Goal: Information Seeking & Learning: Learn about a topic

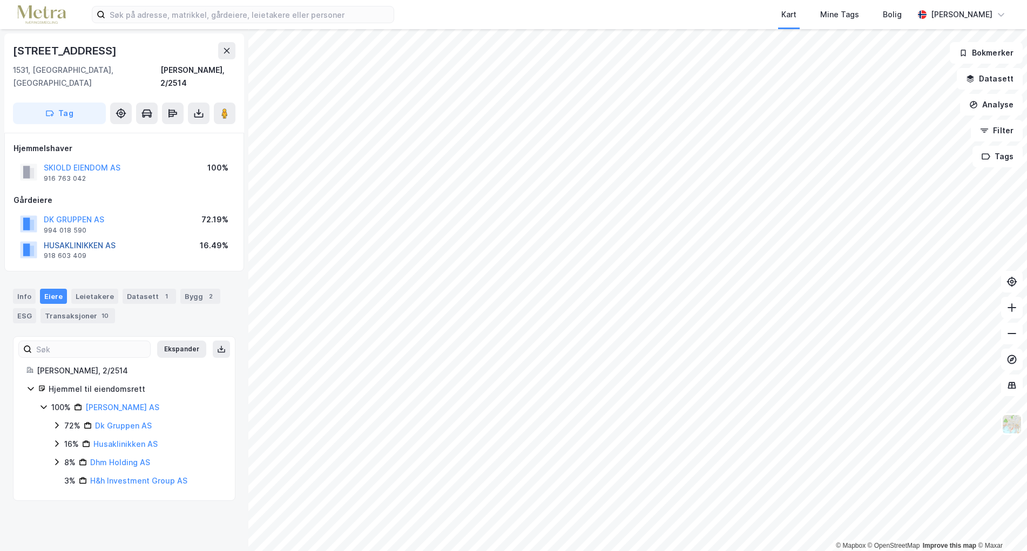
click at [0, 0] on button "HUSAKLINIKKEN AS" at bounding box center [0, 0] width 0 height 0
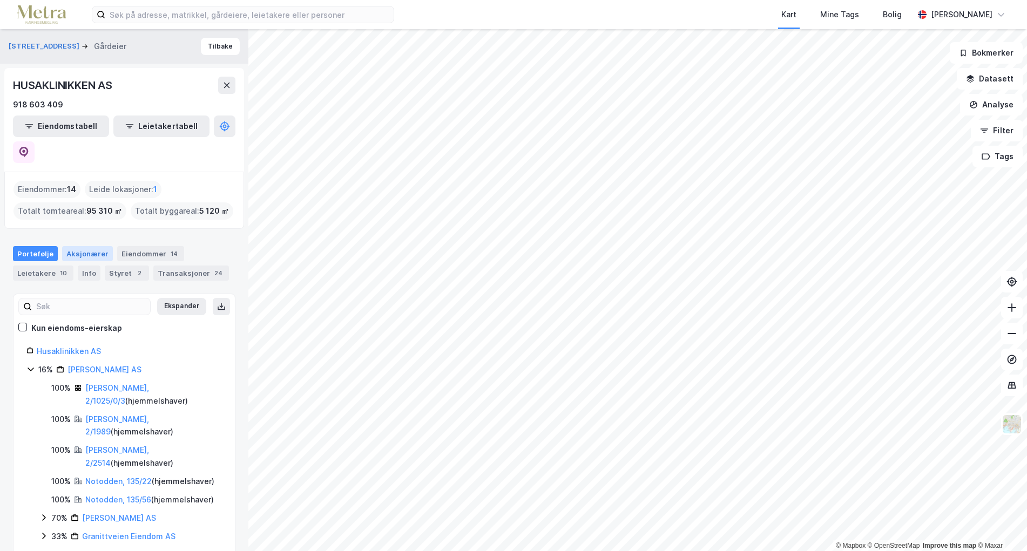
click at [74, 246] on div "Aksjonærer" at bounding box center [87, 253] width 51 height 15
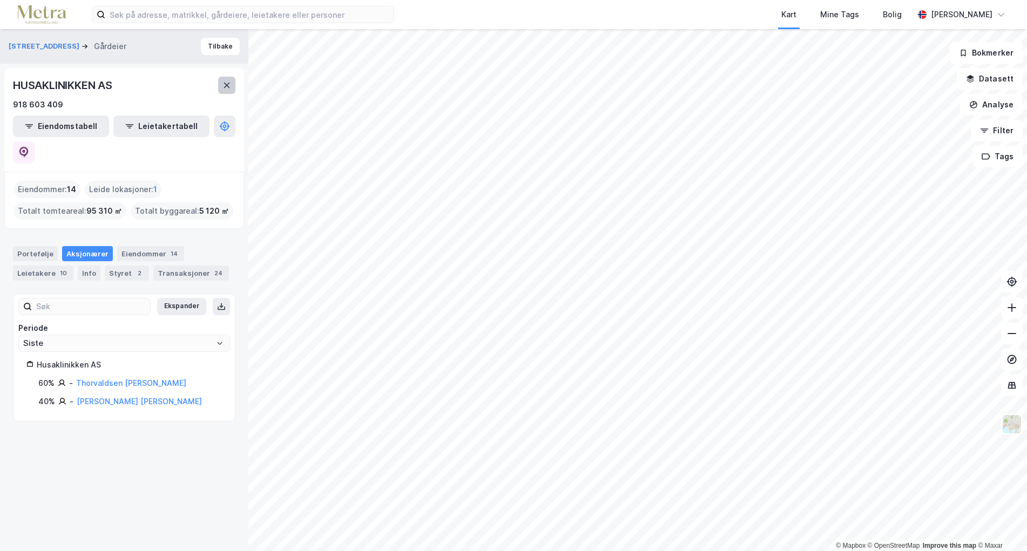
click at [220, 90] on button at bounding box center [226, 85] width 17 height 17
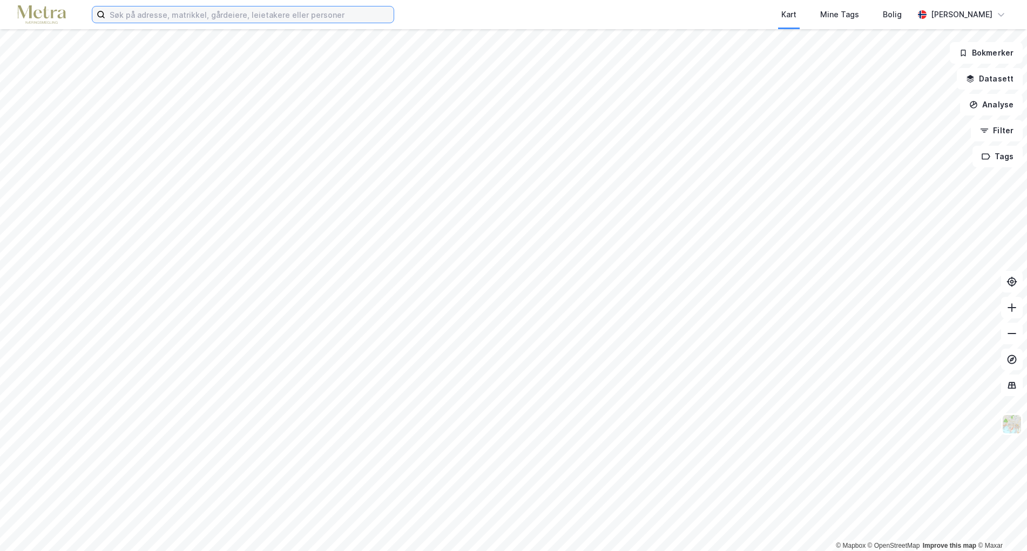
click at [132, 16] on input at bounding box center [249, 14] width 288 height 16
click at [999, 111] on button "Analyse" at bounding box center [991, 105] width 63 height 22
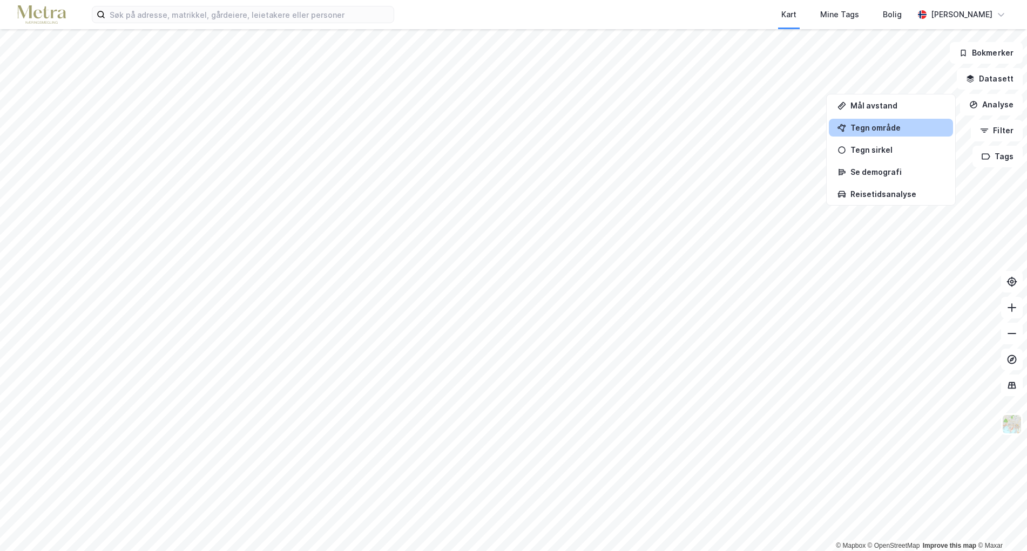
click at [901, 127] on div "Tegn område" at bounding box center [898, 127] width 94 height 9
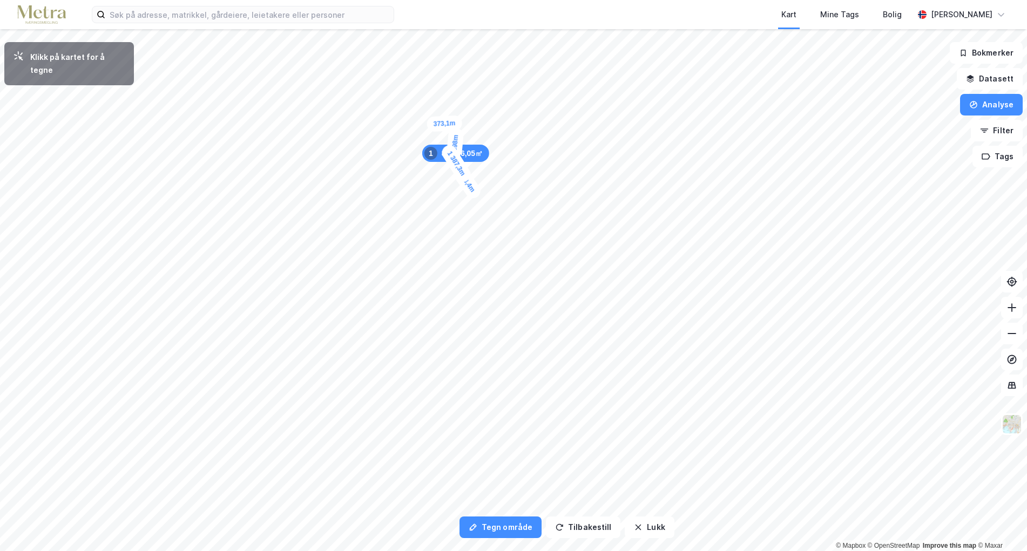
click at [432, 124] on div "373,1m" at bounding box center [445, 124] width 36 height 17
click at [408, 56] on div "444,9m" at bounding box center [419, 64] width 37 height 32
click at [384, 56] on div "356,6m" at bounding box center [395, 56] width 35 height 16
click at [384, 84] on div "413,2m" at bounding box center [383, 70] width 15 height 35
click at [394, 99] on div "269,7m" at bounding box center [389, 91] width 32 height 38
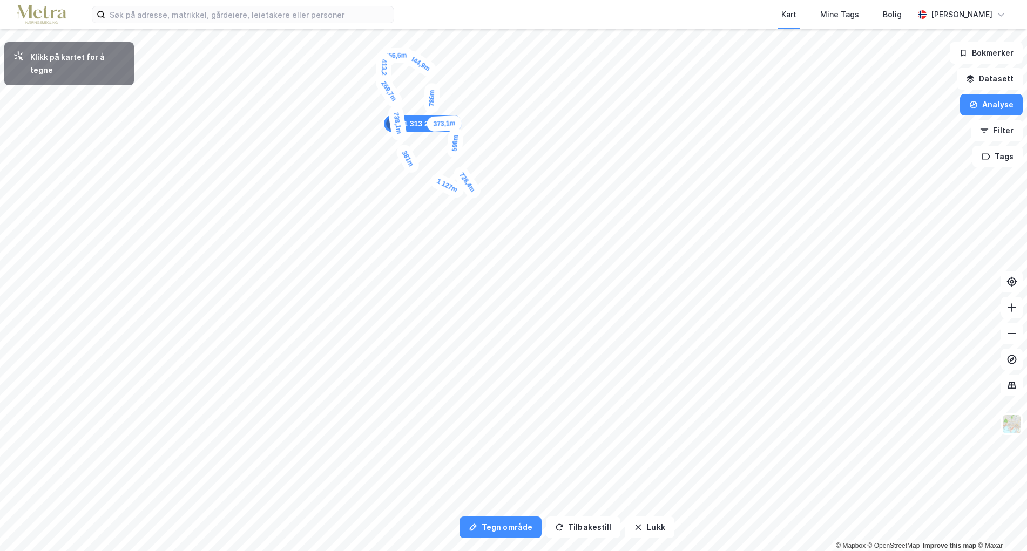
click at [414, 170] on div "381m" at bounding box center [408, 158] width 28 height 33
click at [422, 192] on div "353,9m" at bounding box center [418, 181] width 26 height 38
click at [423, 245] on div "395,9m" at bounding box center [425, 232] width 21 height 37
click at [434, 276] on div "487,2m" at bounding box center [428, 261] width 25 height 38
click at [462, 285] on div "451,3m" at bounding box center [448, 280] width 38 height 25
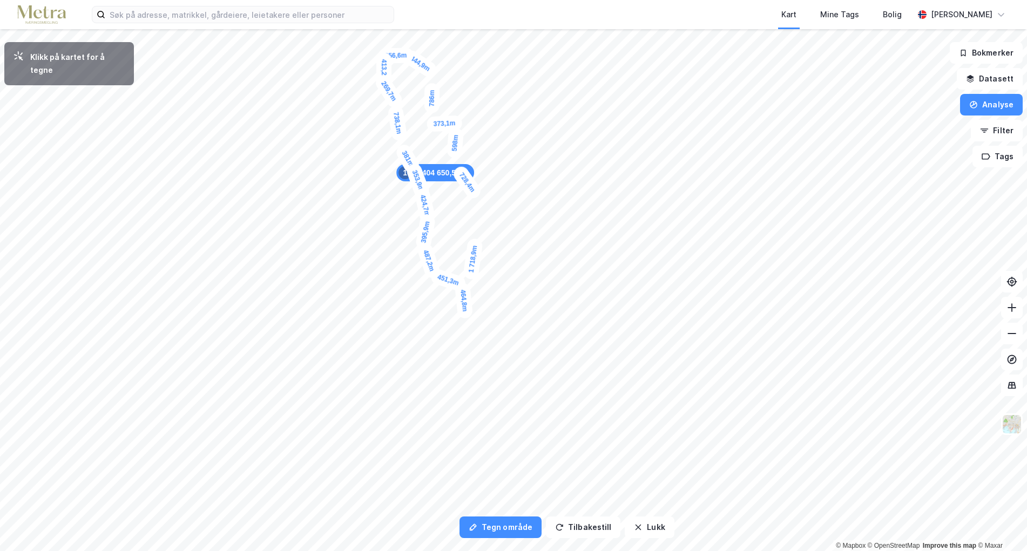
click at [466, 316] on div "464,8m" at bounding box center [464, 300] width 19 height 36
click at [502, 299] on div "227,1m" at bounding box center [502, 306] width 15 height 35
click at [517, 287] on div "293,8m" at bounding box center [509, 293] width 37 height 34
click at [515, 271] on div "237,4m" at bounding box center [517, 279] width 20 height 37
click at [517, 242] on div "438,5m" at bounding box center [515, 257] width 17 height 36
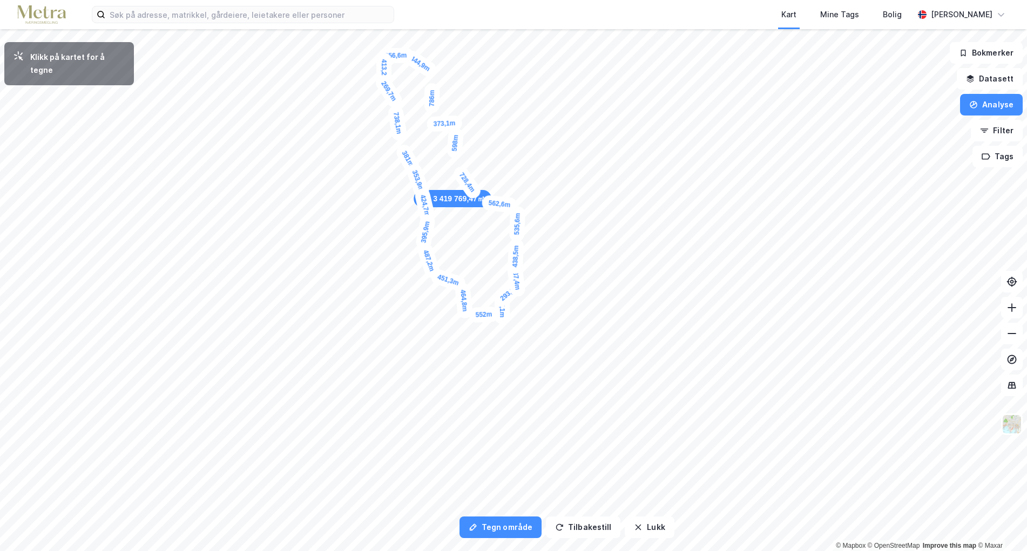
click at [518, 206] on div "535,6m" at bounding box center [517, 224] width 17 height 36
click at [489, 200] on div "118,4m" at bounding box center [485, 202] width 38 height 24
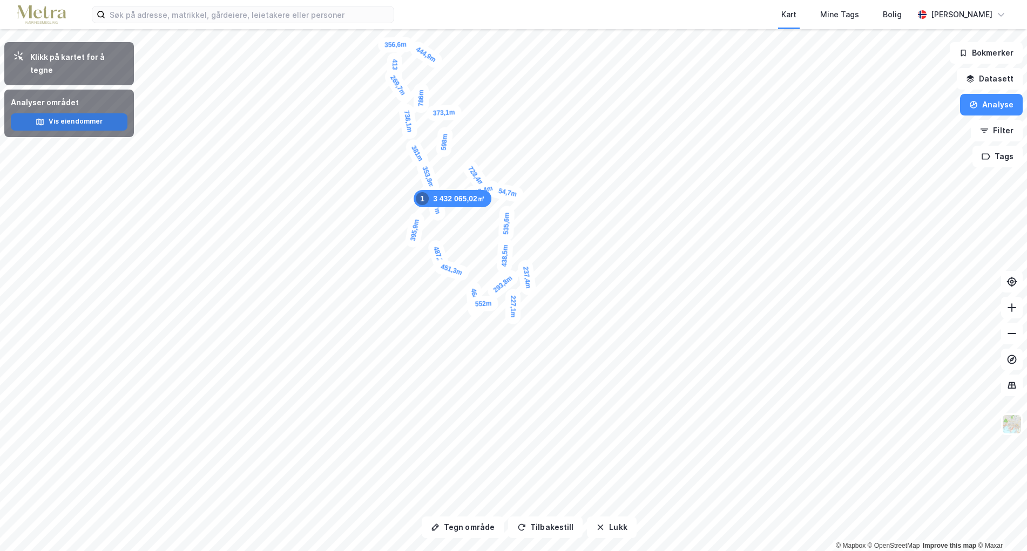
click at [69, 114] on button "Vis eiendommer" at bounding box center [69, 121] width 117 height 17
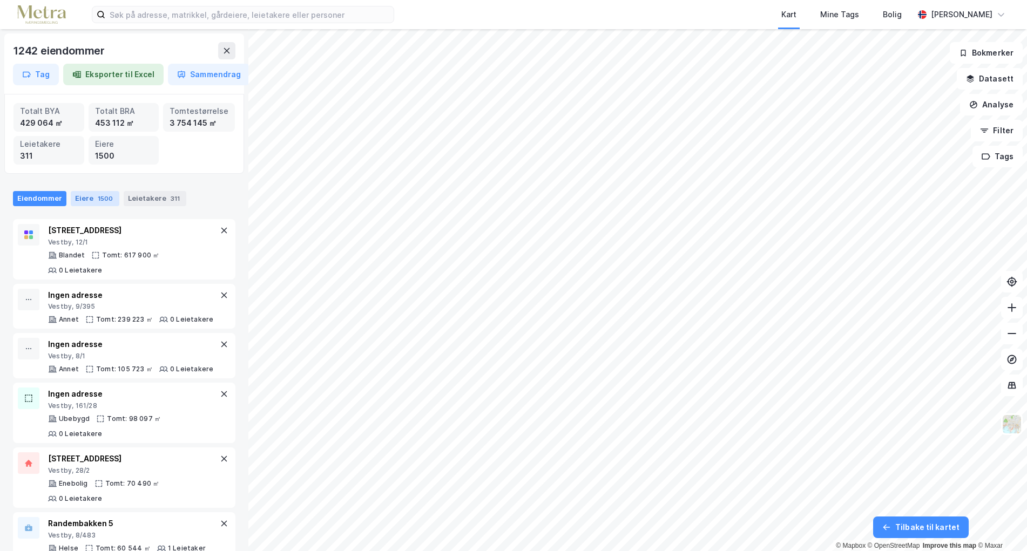
click at [81, 197] on div "Eiere 1500" at bounding box center [95, 198] width 49 height 15
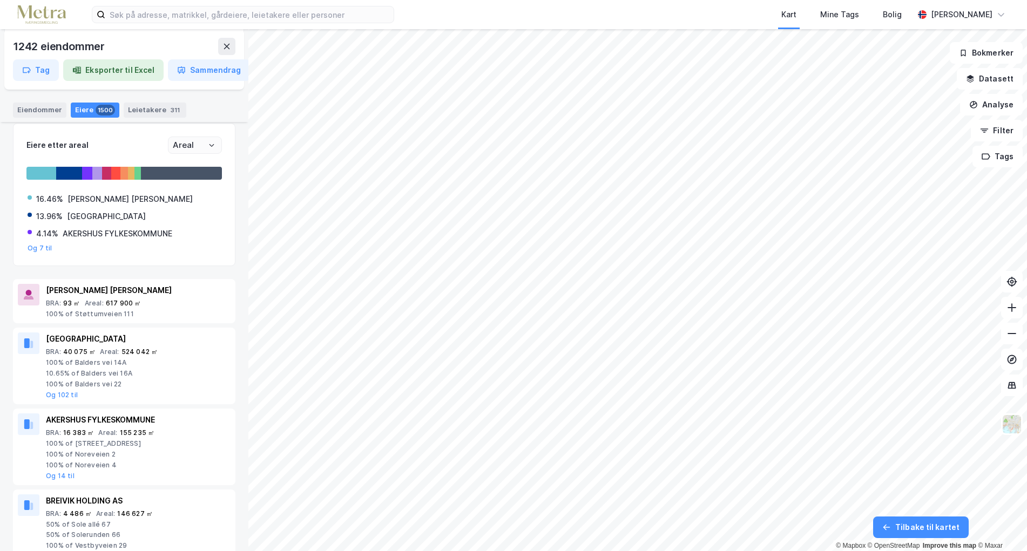
scroll to position [108, 0]
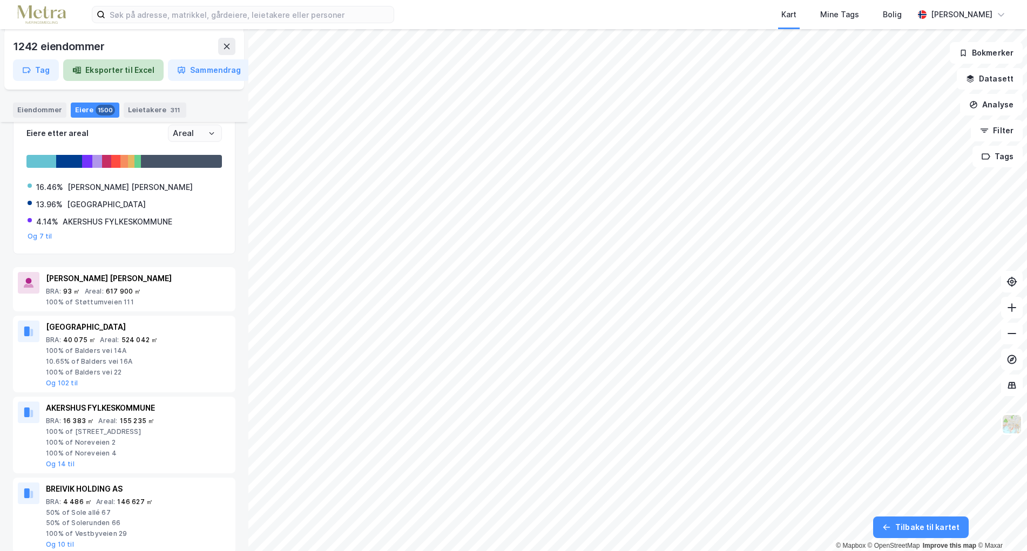
click at [133, 70] on button "Eksporter til Excel" at bounding box center [113, 70] width 100 height 22
click at [230, 45] on icon at bounding box center [226, 46] width 9 height 9
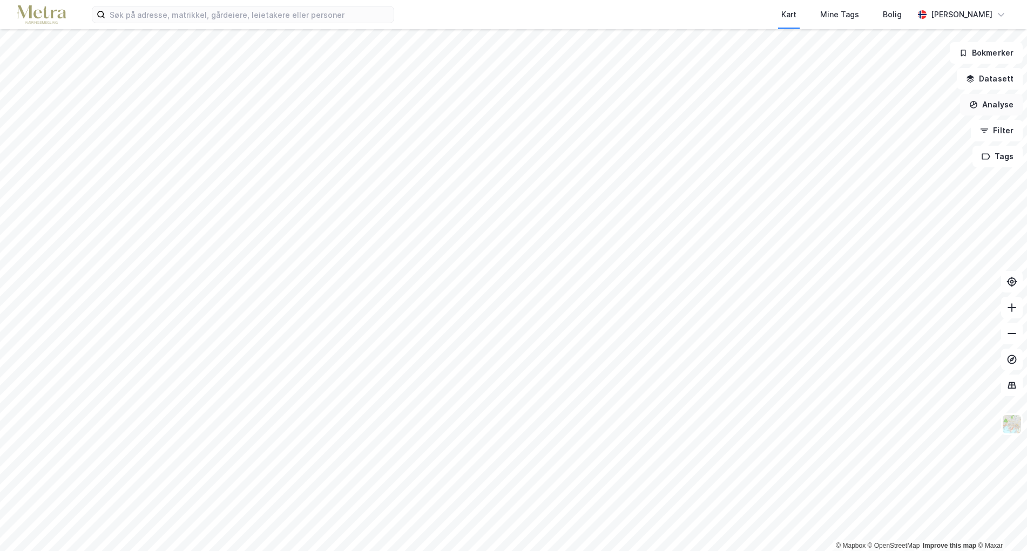
click at [989, 106] on button "Analyse" at bounding box center [991, 105] width 63 height 22
click at [920, 130] on div "Tegn område" at bounding box center [898, 127] width 94 height 9
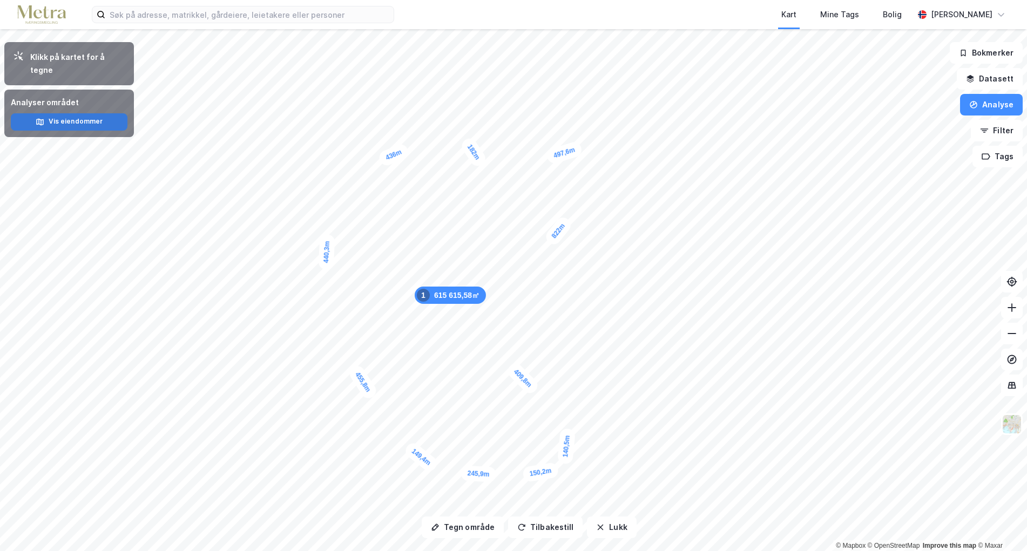
click at [103, 113] on button "Vis eiendommer" at bounding box center [69, 121] width 117 height 17
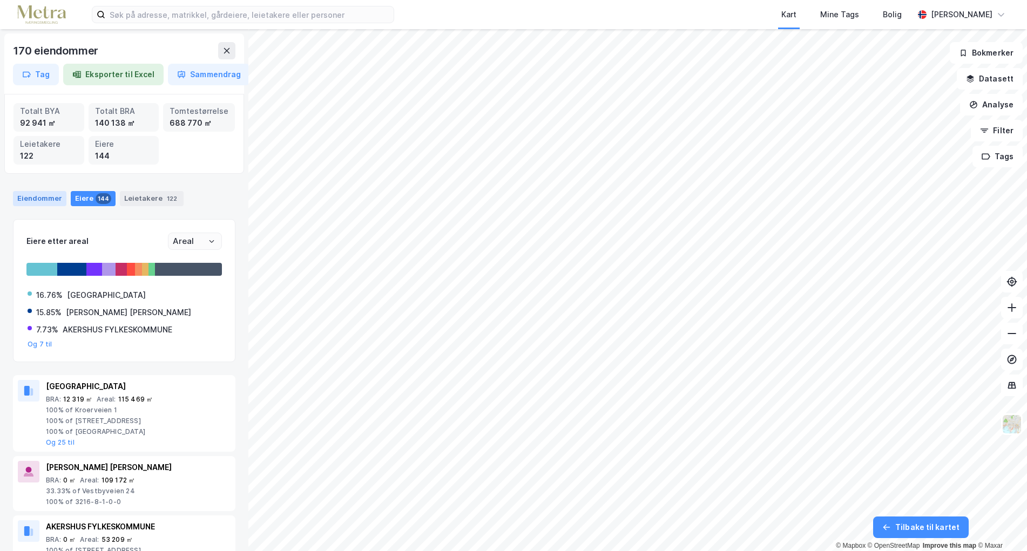
click at [44, 197] on div "Eiendommer" at bounding box center [39, 198] width 53 height 15
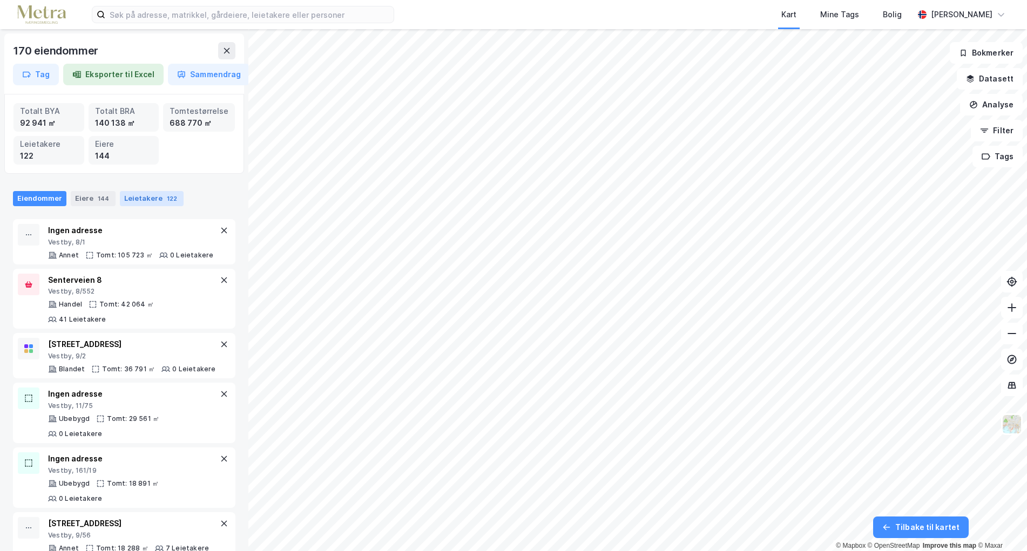
scroll to position [54, 0]
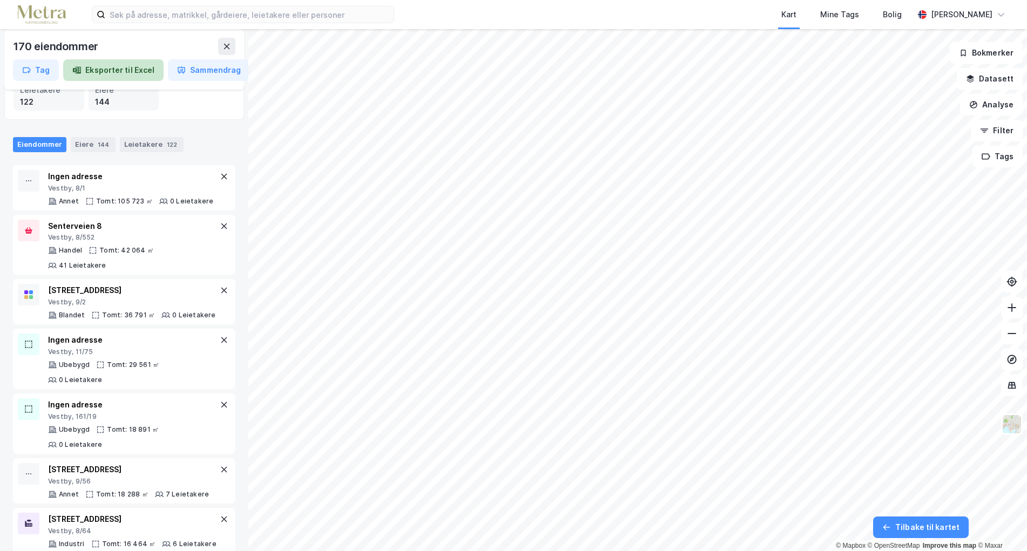
click at [107, 72] on button "Eksporter til Excel" at bounding box center [113, 70] width 100 height 22
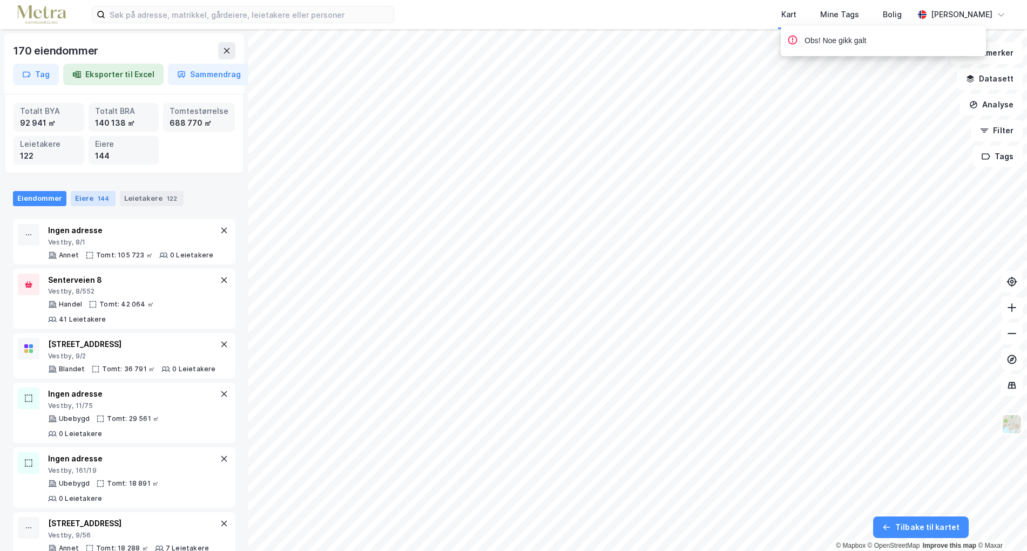
click at [100, 202] on div "144" at bounding box center [104, 198] width 16 height 11
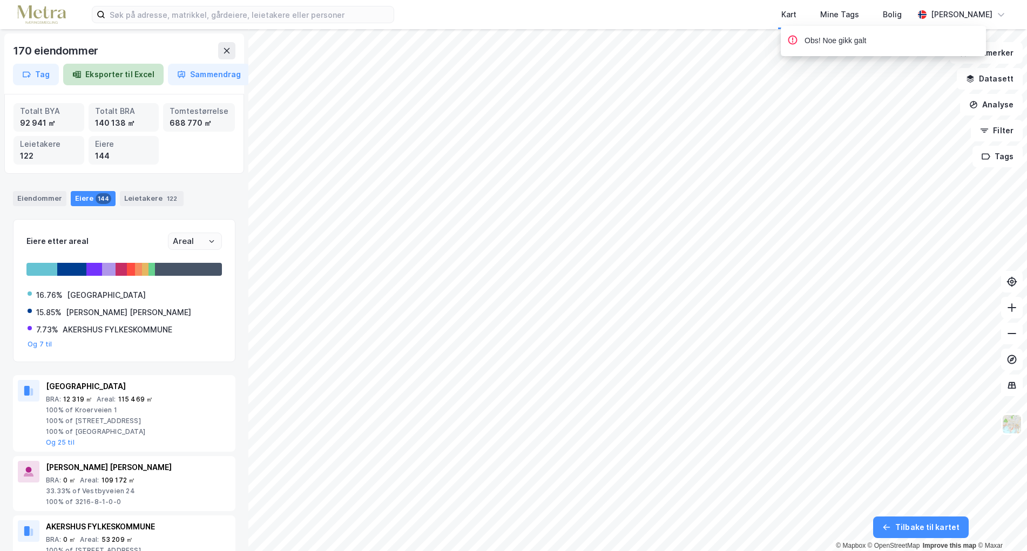
click at [125, 70] on button "Eksporter til Excel" at bounding box center [113, 75] width 100 height 22
click at [226, 53] on icon at bounding box center [226, 50] width 9 height 9
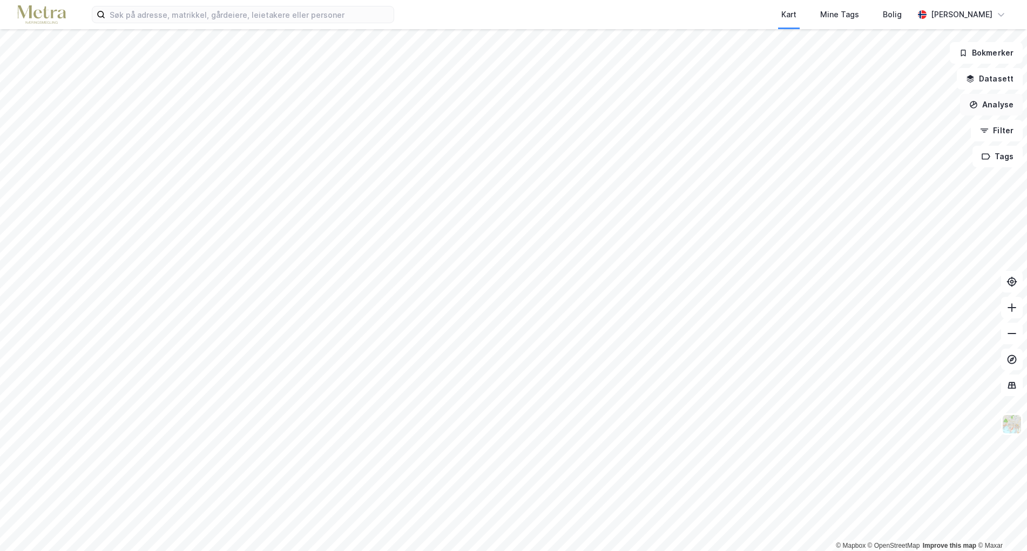
click at [992, 111] on button "Analyse" at bounding box center [991, 105] width 63 height 22
click at [876, 132] on div "Tegn område" at bounding box center [898, 127] width 94 height 9
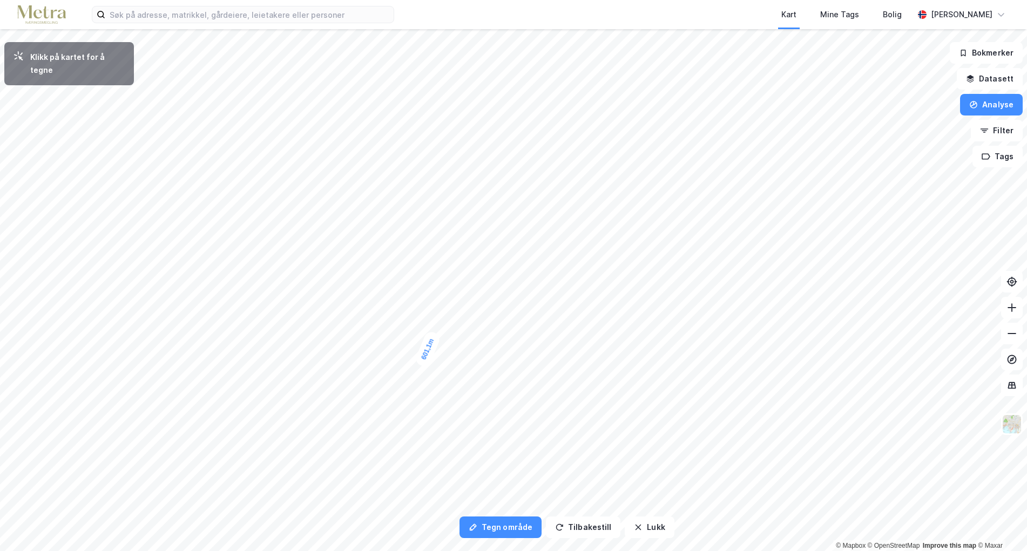
click button "Vis eiendommer"
click div "Eiendommer Eiere 54 Leietakere 14"
click div "Eiendommer"
click div "Eiere 54"
click button "Eksporter til Excel"
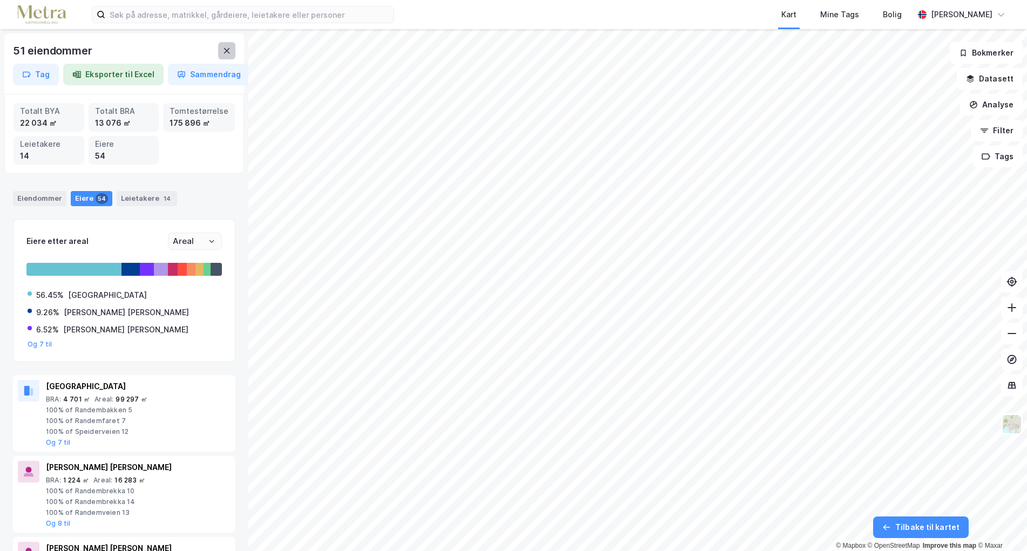
click at [226, 52] on icon at bounding box center [227, 50] width 6 height 5
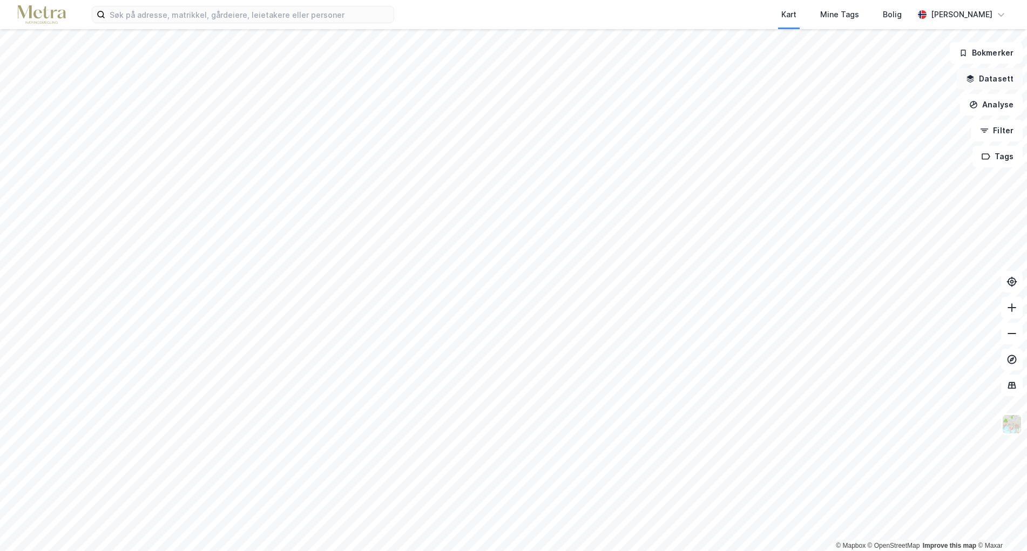
click at [987, 79] on button "Datasett" at bounding box center [990, 79] width 66 height 22
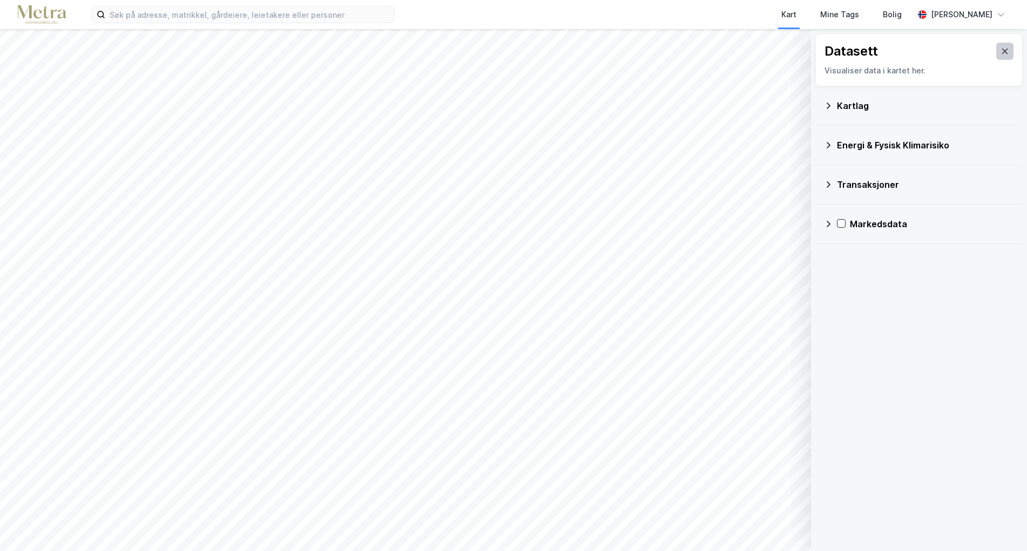
click at [1002, 52] on button at bounding box center [1004, 51] width 17 height 17
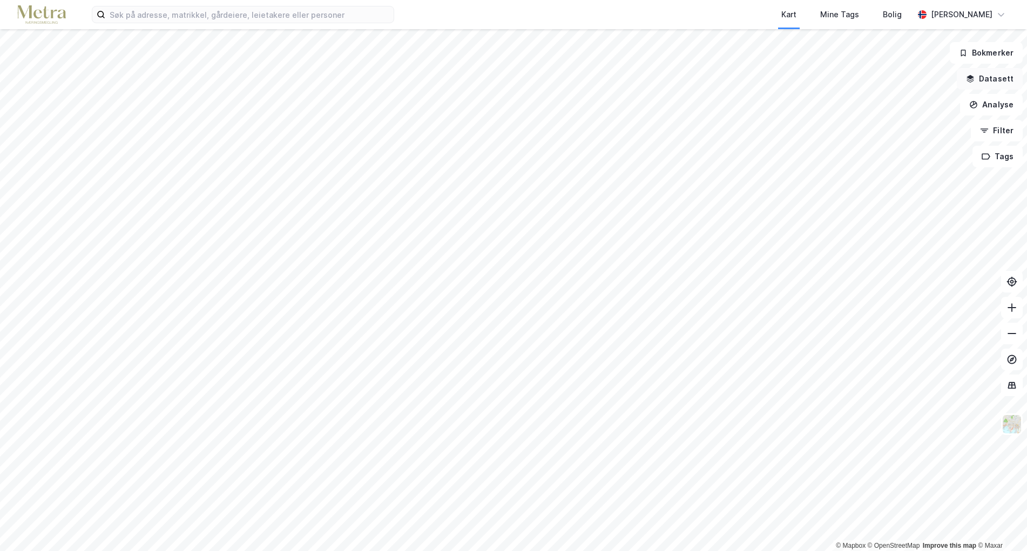
click at [998, 77] on button "Datasett" at bounding box center [990, 79] width 66 height 22
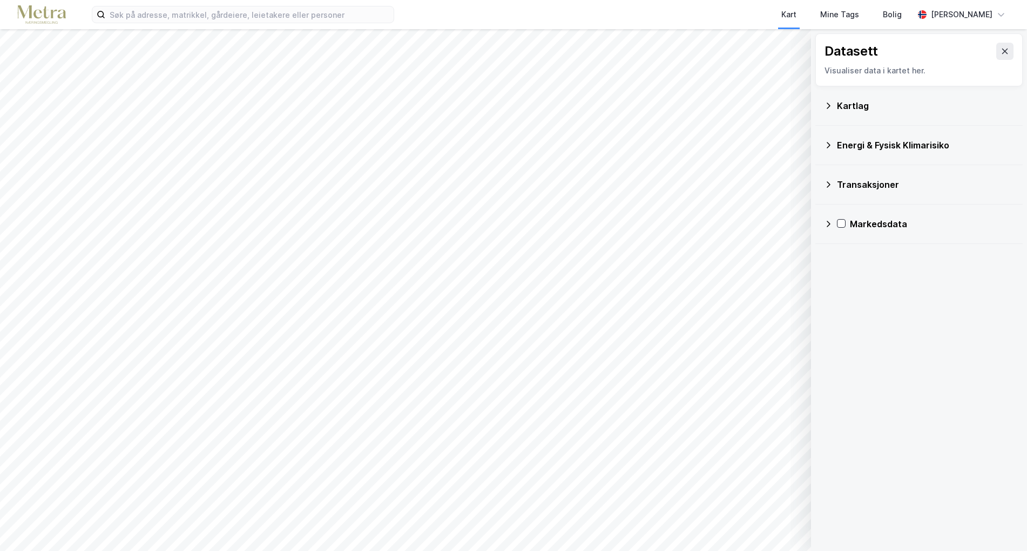
click at [828, 104] on icon at bounding box center [828, 106] width 9 height 9
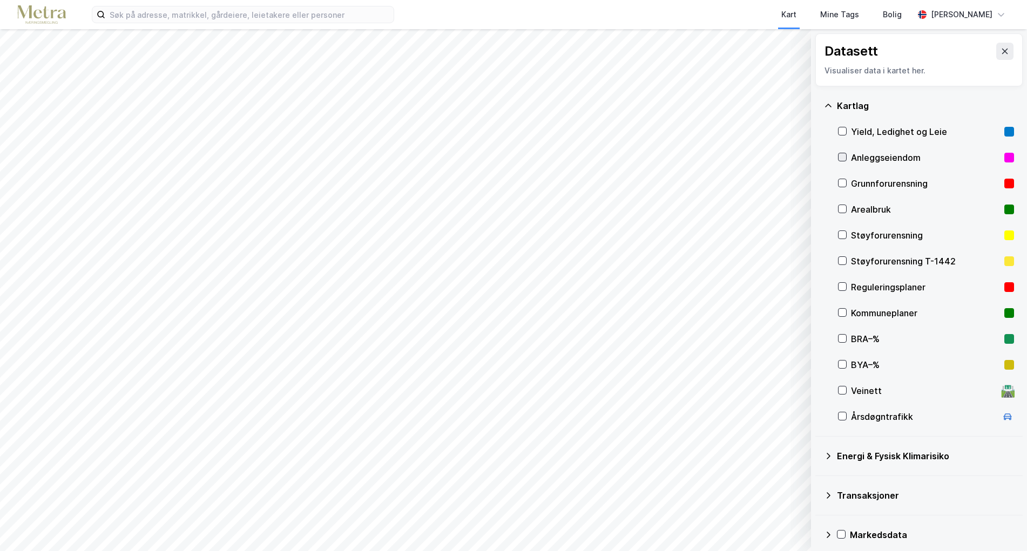
click at [841, 156] on icon at bounding box center [843, 157] width 8 height 8
click at [840, 158] on icon at bounding box center [843, 157] width 8 height 8
click at [831, 98] on div "Kartlag" at bounding box center [919, 106] width 190 height 26
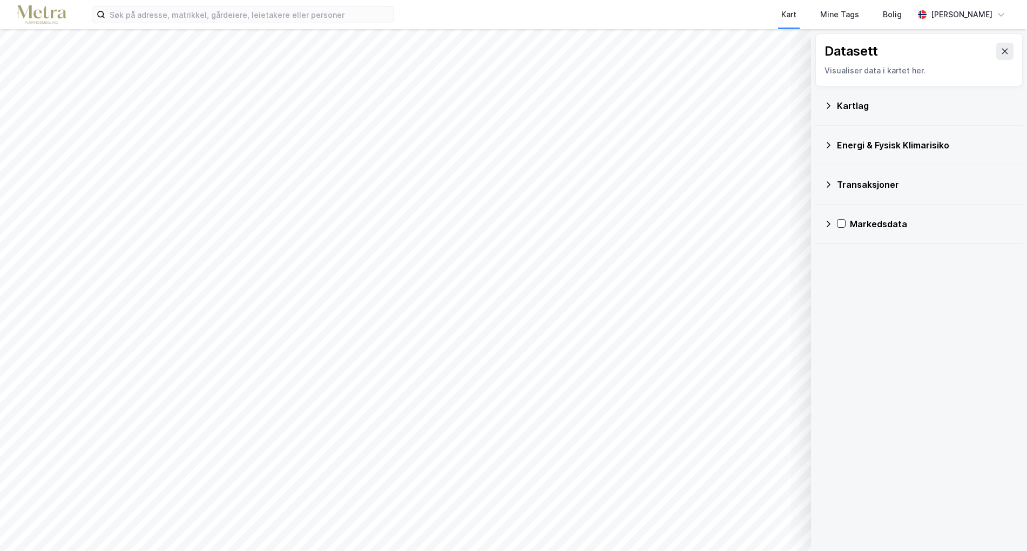
click at [825, 223] on icon at bounding box center [828, 224] width 9 height 9
click at [1001, 51] on icon at bounding box center [1005, 51] width 9 height 9
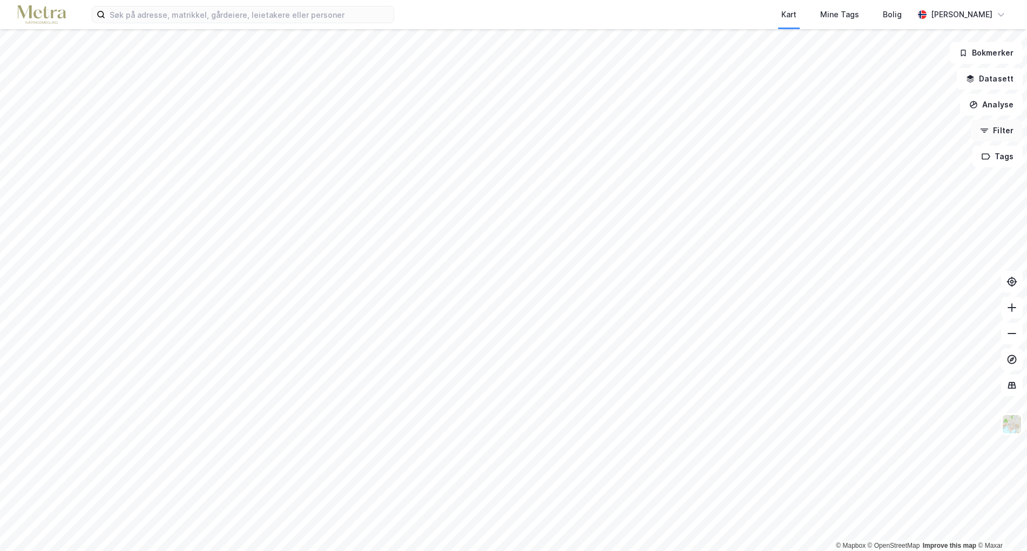
click at [999, 133] on button "Filter" at bounding box center [997, 131] width 52 height 22
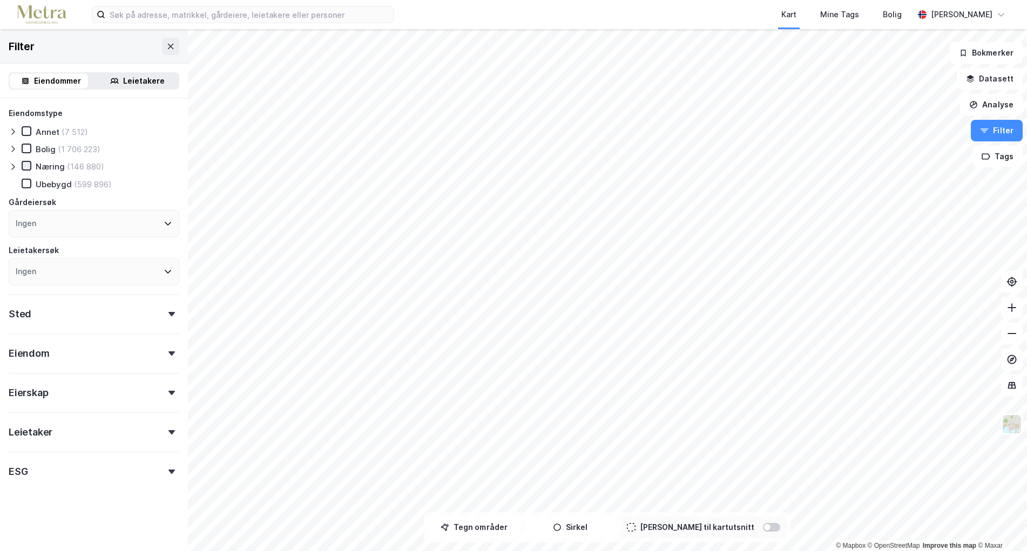
click at [25, 164] on icon at bounding box center [27, 166] width 8 height 8
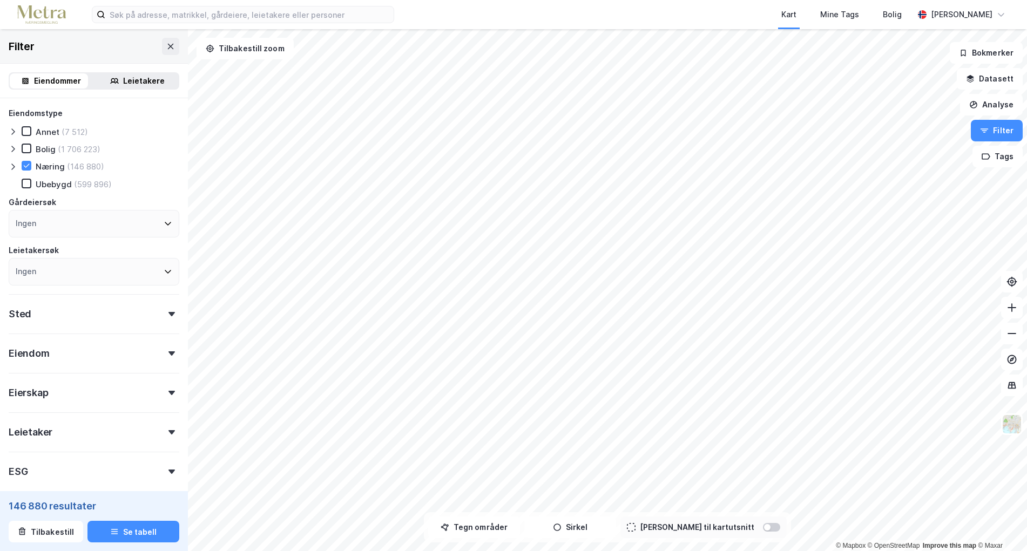
click at [11, 165] on icon at bounding box center [13, 167] width 9 height 9
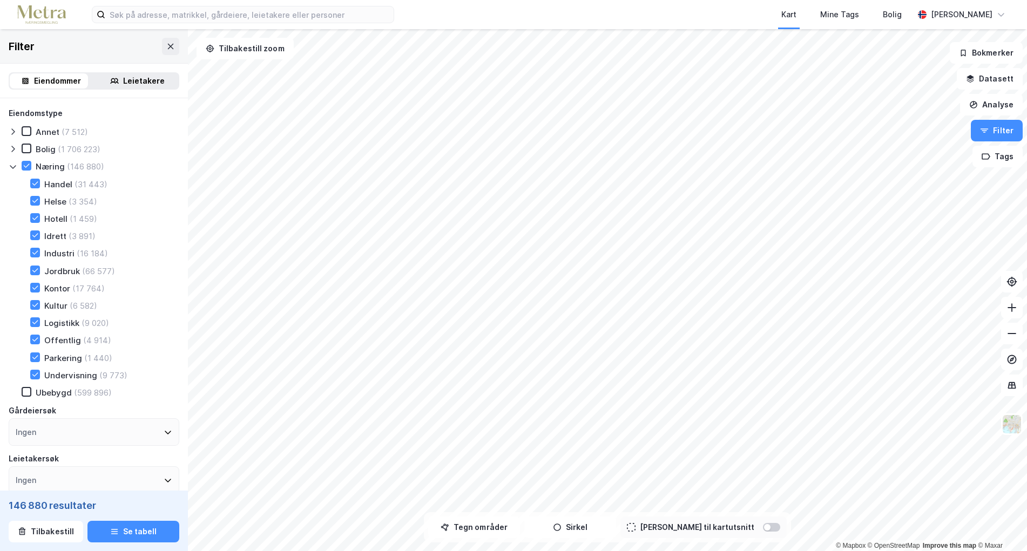
click at [11, 165] on icon at bounding box center [13, 167] width 9 height 9
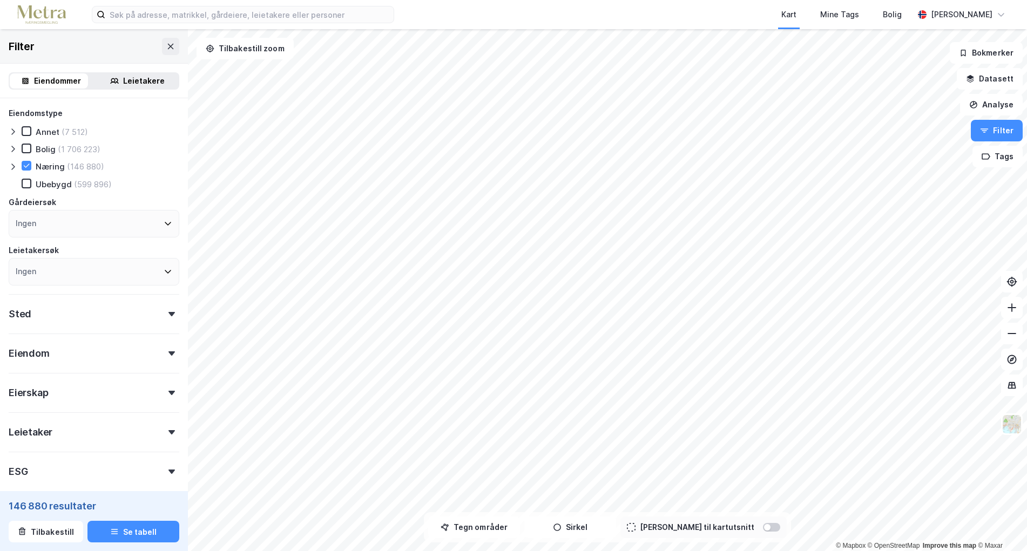
click at [18, 131] on div at bounding box center [15, 131] width 13 height 11
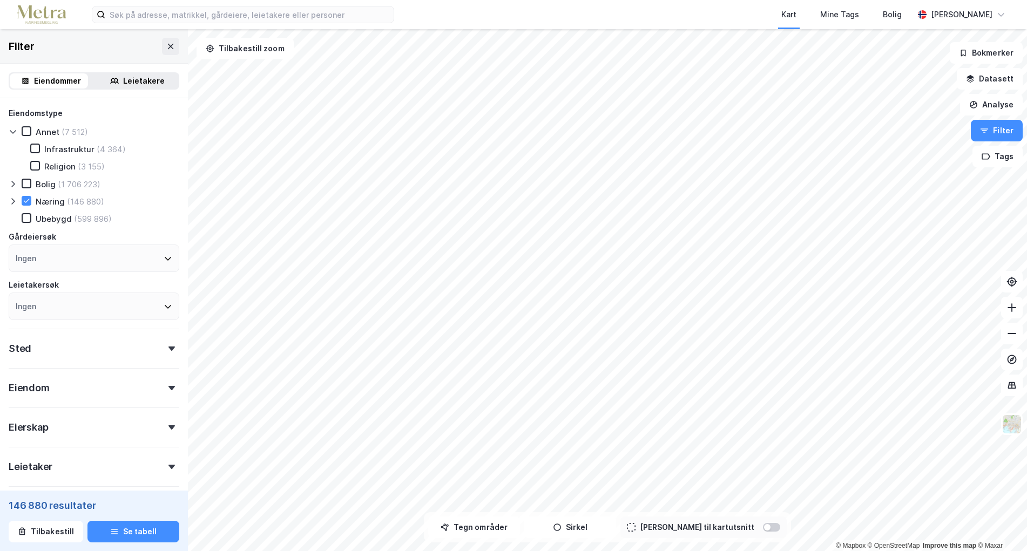
click at [18, 131] on div at bounding box center [15, 131] width 13 height 11
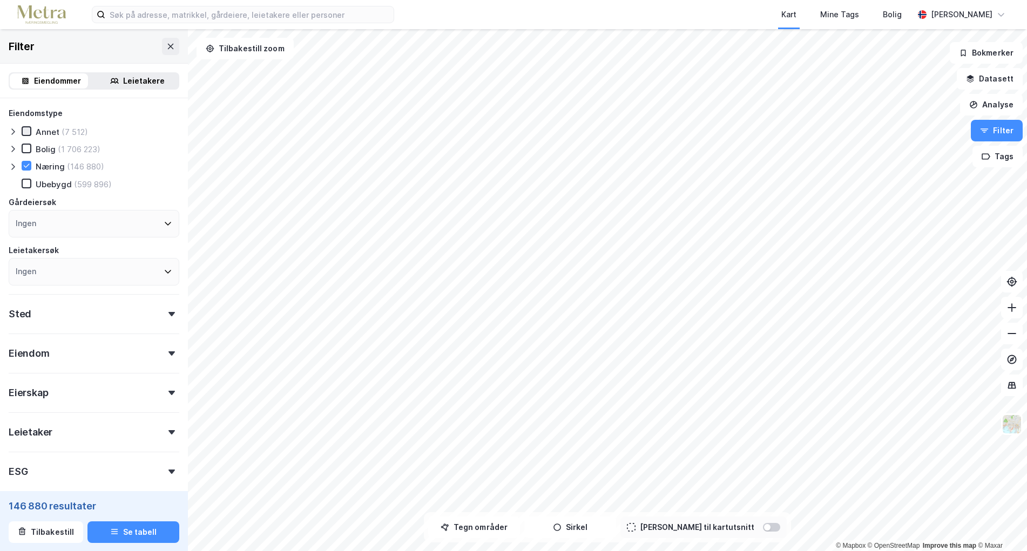
click at [24, 131] on icon at bounding box center [27, 131] width 6 height 4
click at [134, 536] on button "Se tabell" at bounding box center [133, 532] width 92 height 22
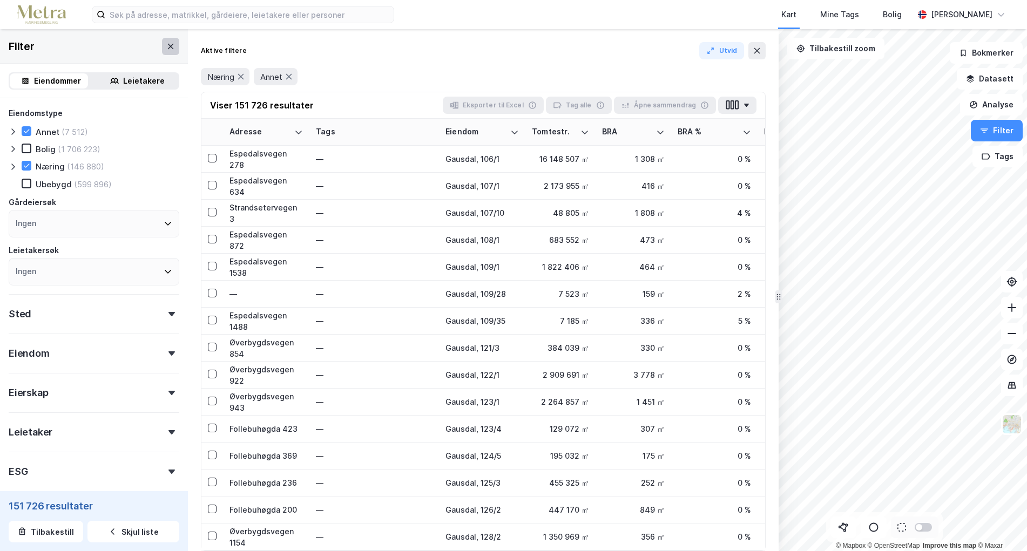
click at [166, 48] on icon at bounding box center [170, 46] width 9 height 9
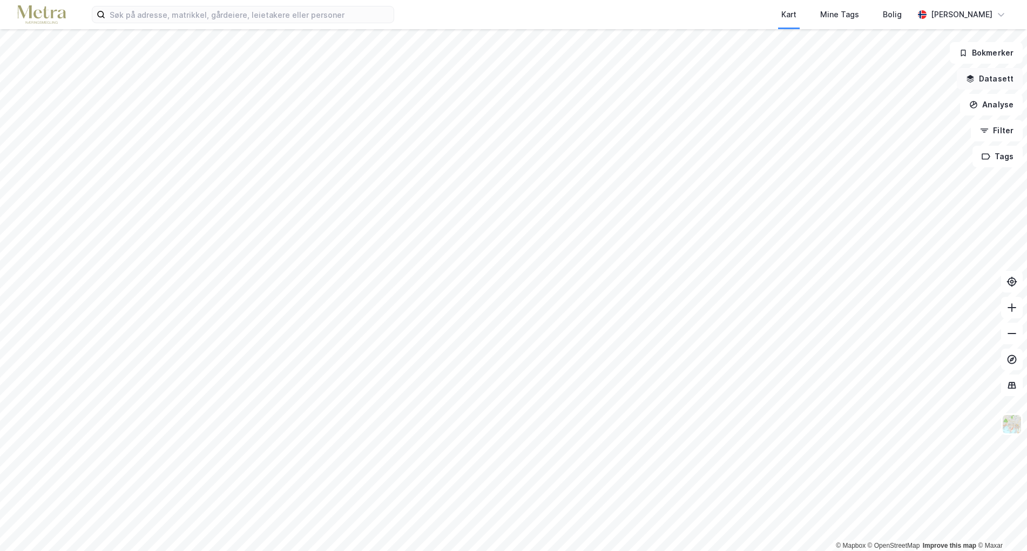
click at [1005, 78] on button "Datasett" at bounding box center [990, 79] width 66 height 22
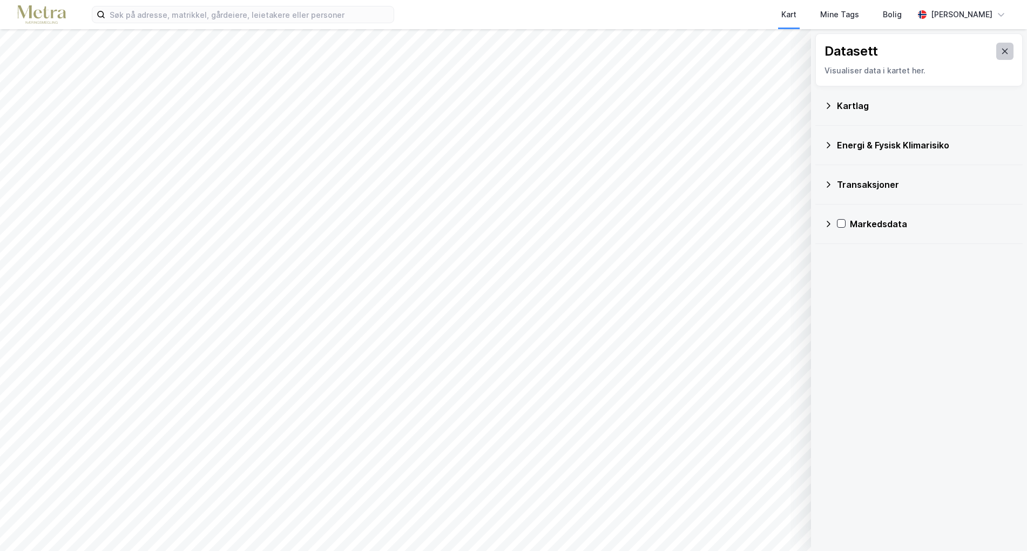
click at [1001, 48] on icon at bounding box center [1005, 51] width 9 height 9
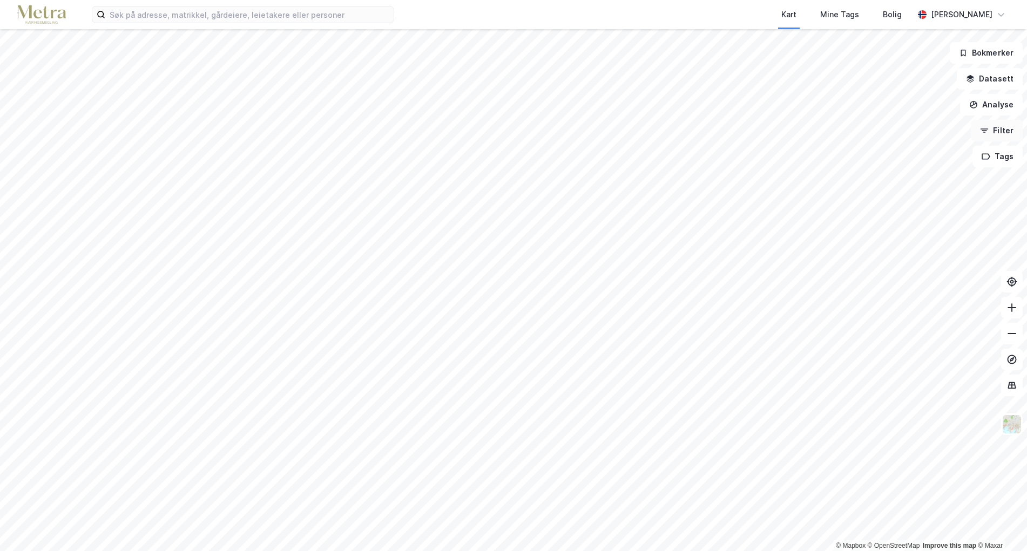
click at [1000, 137] on button "Filter" at bounding box center [997, 131] width 52 height 22
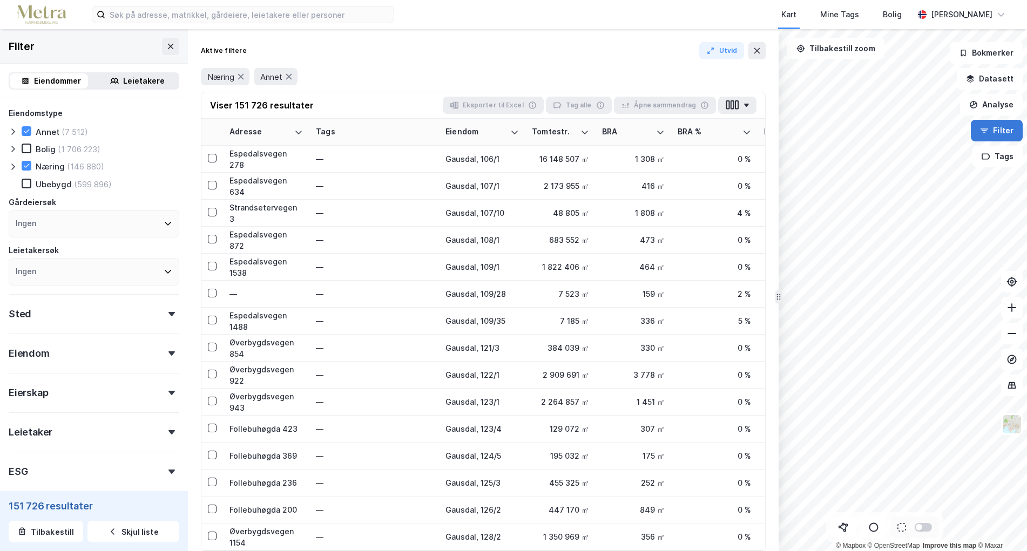
click at [1000, 137] on button "Filter" at bounding box center [997, 131] width 52 height 22
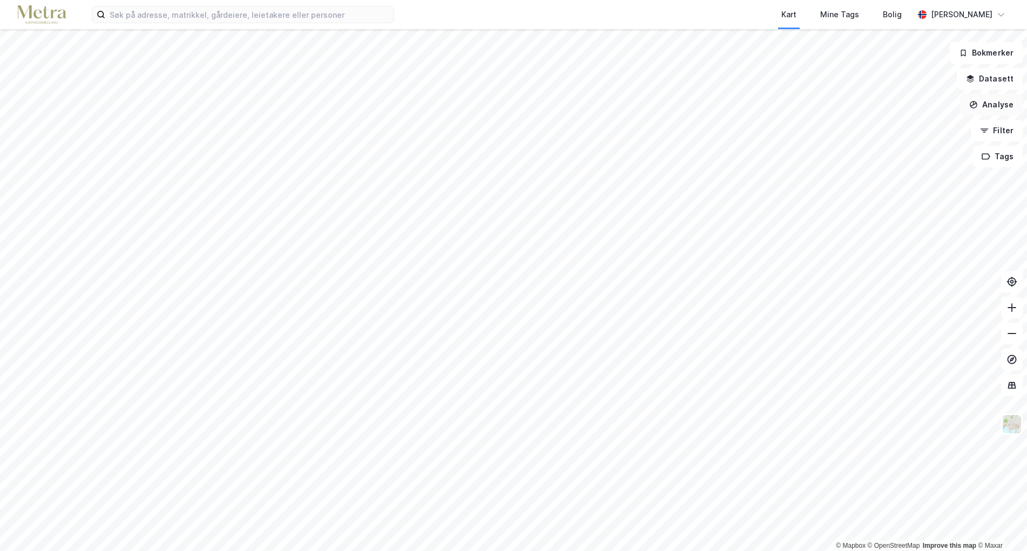
click at [1001, 105] on button "Analyse" at bounding box center [991, 105] width 63 height 22
click at [876, 126] on div "Tegn område" at bounding box center [898, 127] width 94 height 9
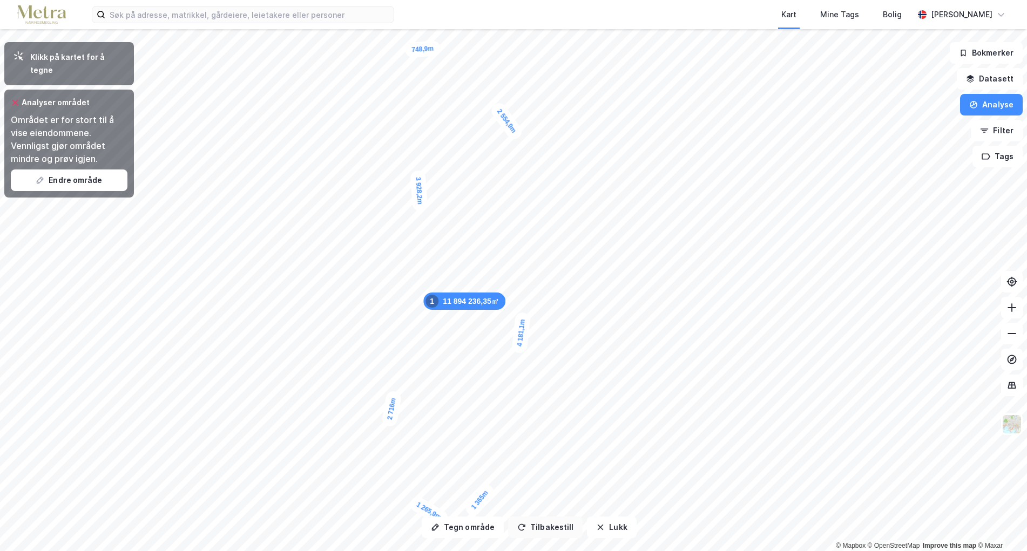
click at [555, 530] on button "Tilbakestill" at bounding box center [545, 528] width 75 height 22
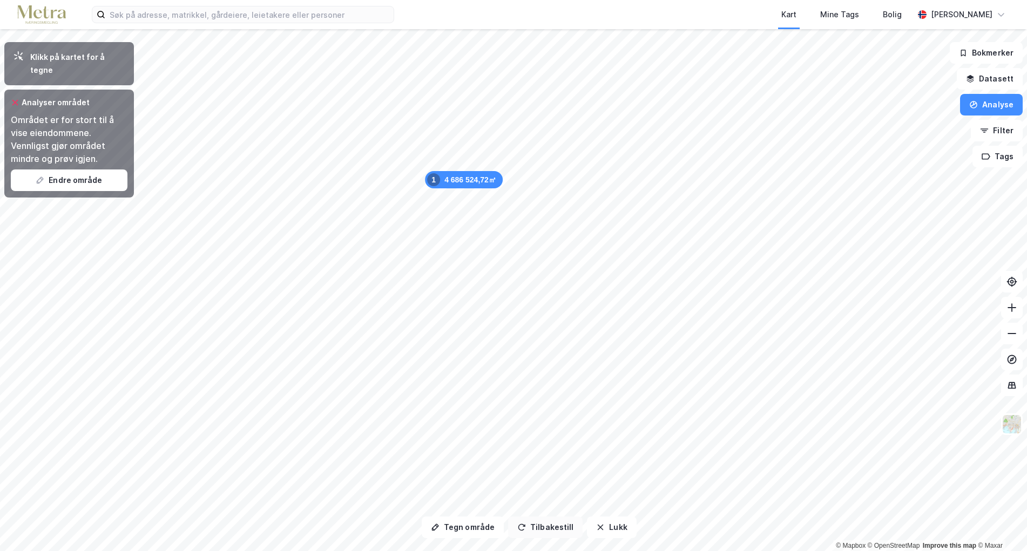
click at [555, 530] on button "Tilbakestill" at bounding box center [545, 528] width 75 height 22
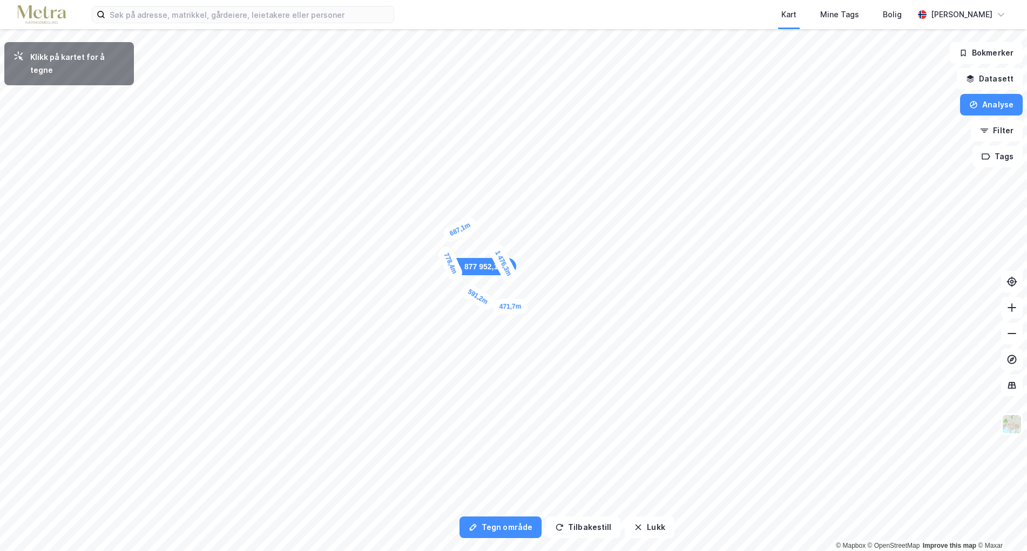
click at [526, 307] on div "471,7m" at bounding box center [510, 307] width 35 height 16
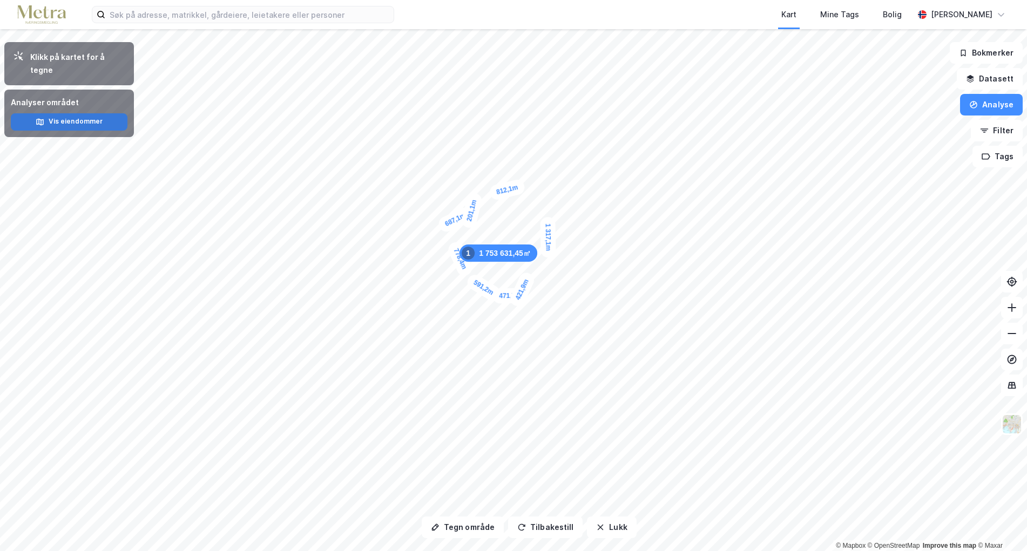
click at [80, 113] on button "Vis eiendommer" at bounding box center [69, 121] width 117 height 17
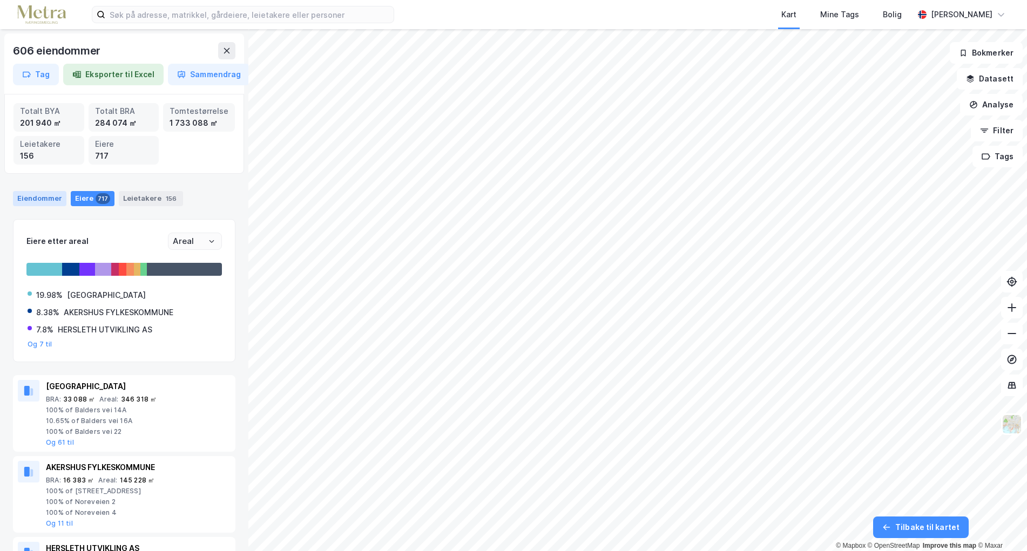
click at [33, 200] on div "Eiendommer" at bounding box center [39, 198] width 53 height 15
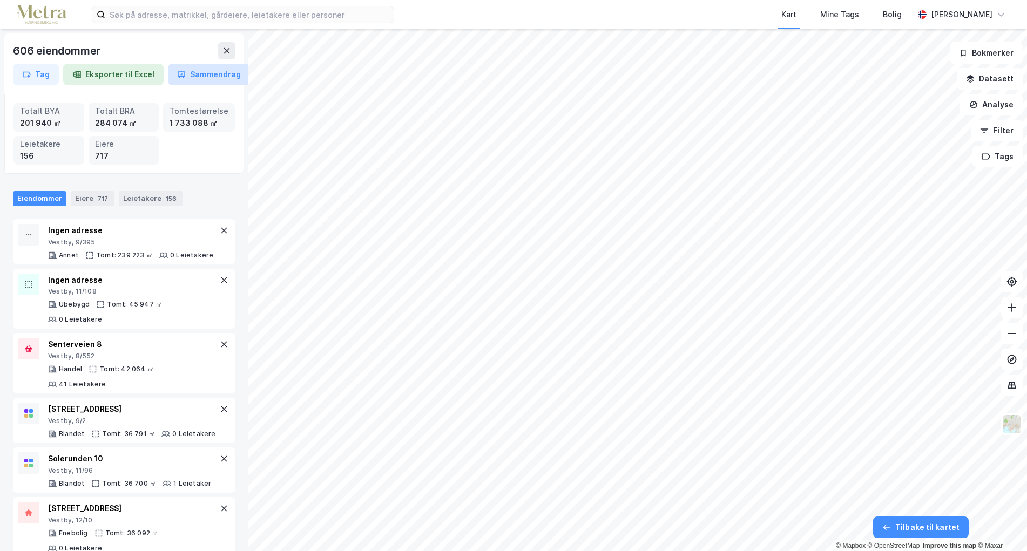
click at [215, 66] on button "Sammendrag" at bounding box center [209, 75] width 82 height 22
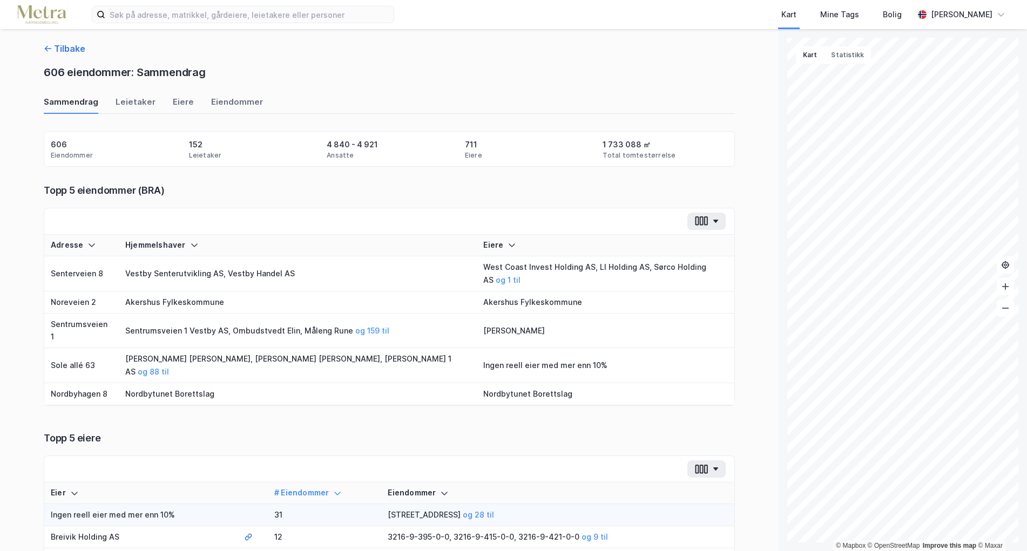
click at [66, 51] on button "Tilbake" at bounding box center [65, 48] width 42 height 13
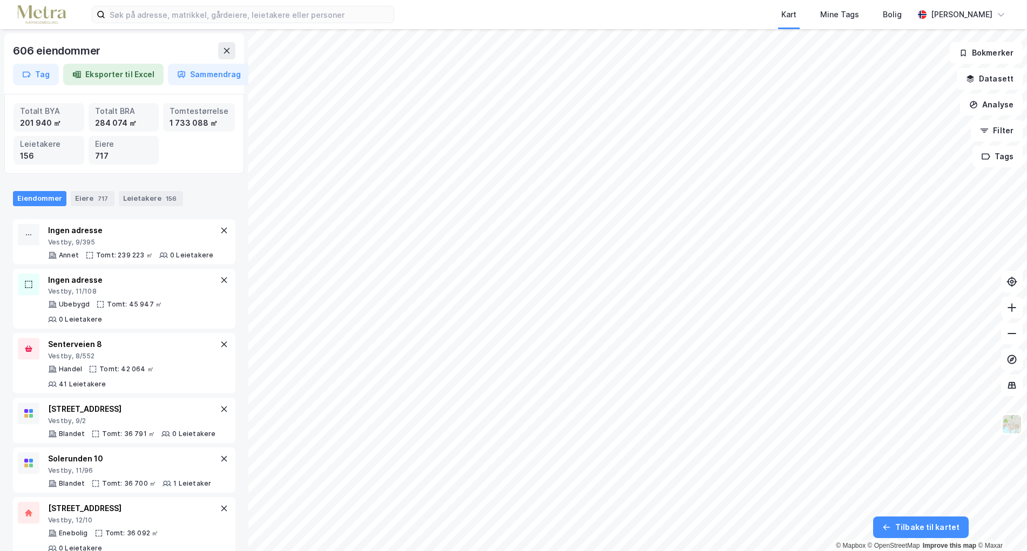
click at [235, 52] on div "606 eiendommer Tag Eksporter til Excel Sammendrag" at bounding box center [124, 63] width 240 height 60
click at [220, 51] on button at bounding box center [226, 50] width 17 height 17
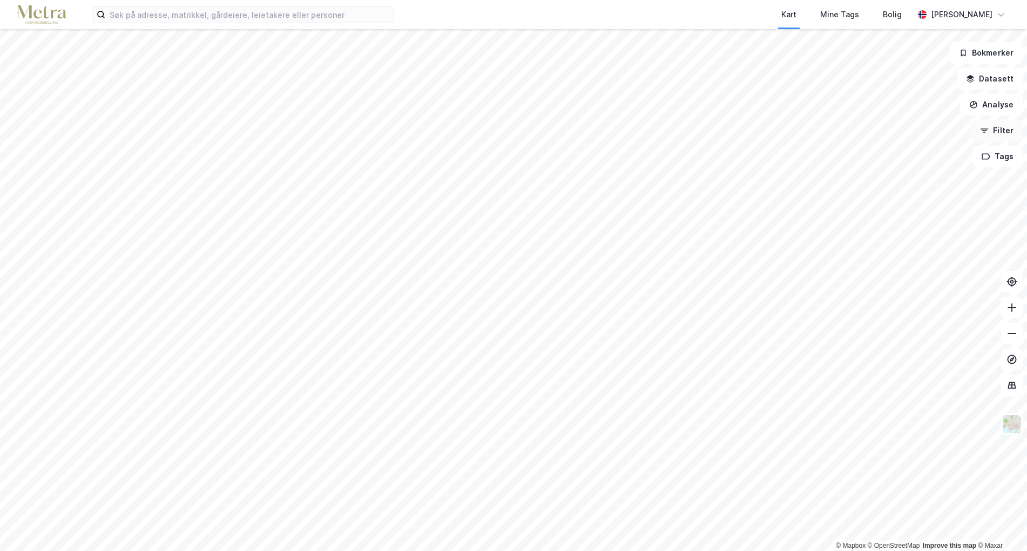
click at [1006, 129] on button "Filter" at bounding box center [997, 131] width 52 height 22
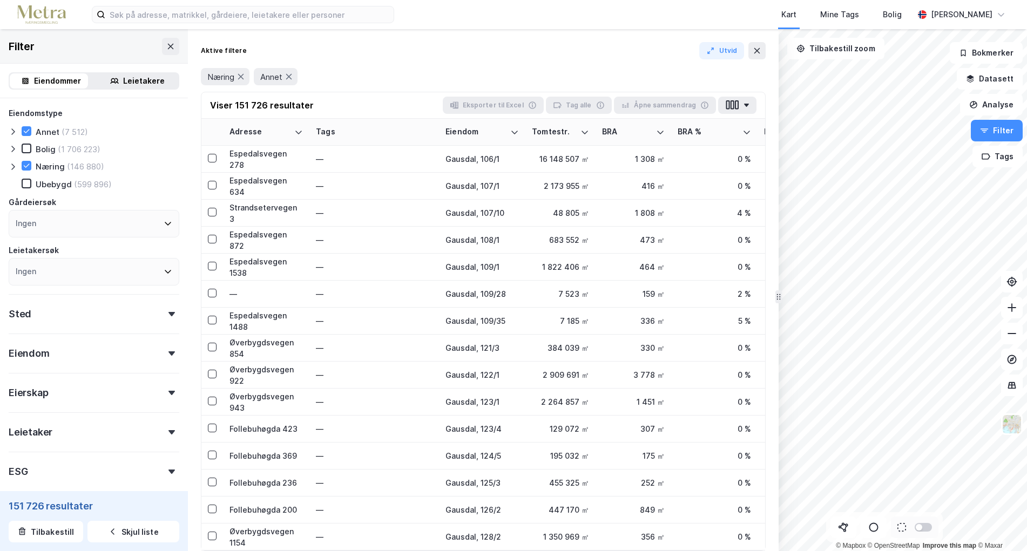
click at [165, 317] on div "Sted" at bounding box center [94, 309] width 171 height 31
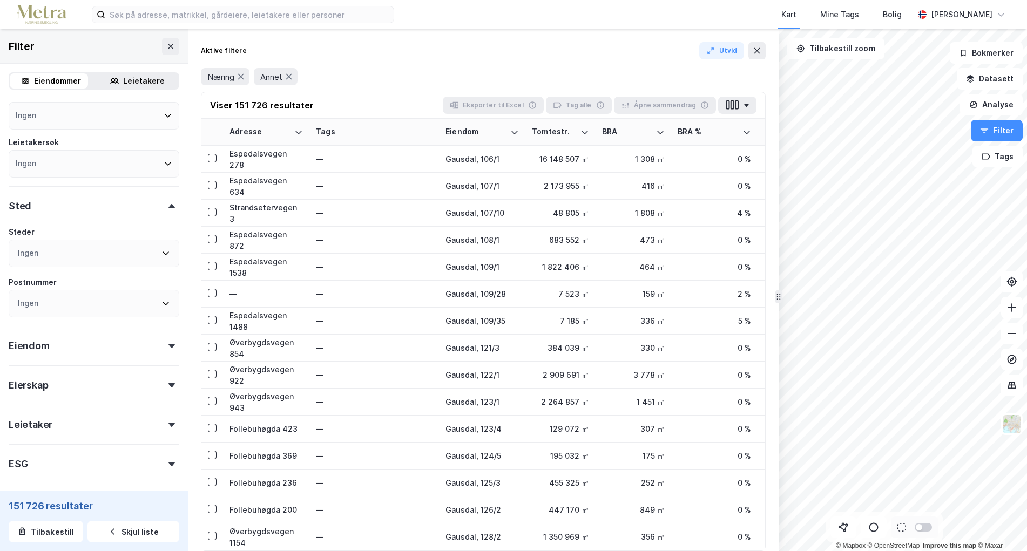
click at [155, 227] on div "Steder" at bounding box center [94, 232] width 171 height 13
click at [151, 241] on div "Ingen" at bounding box center [94, 254] width 171 height 28
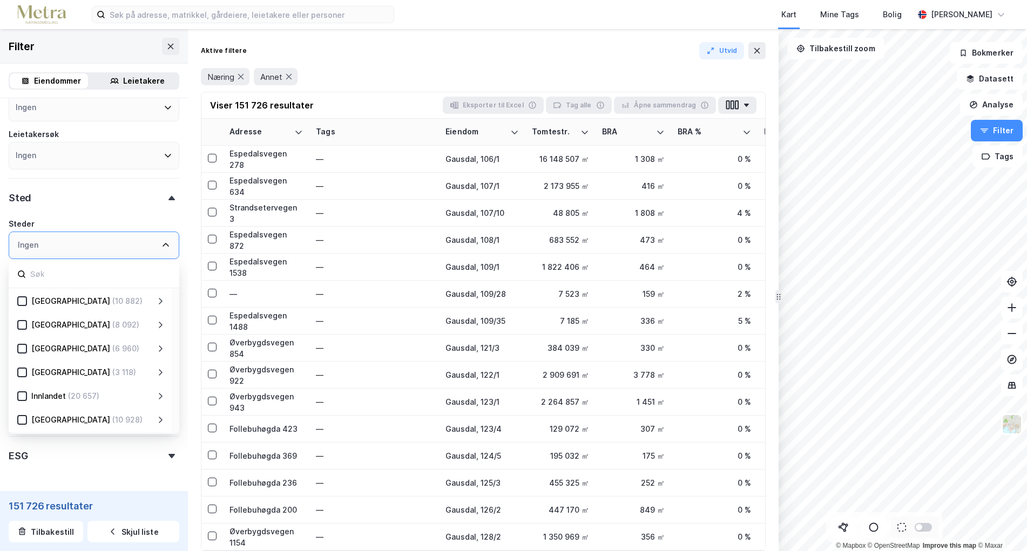
scroll to position [100, 0]
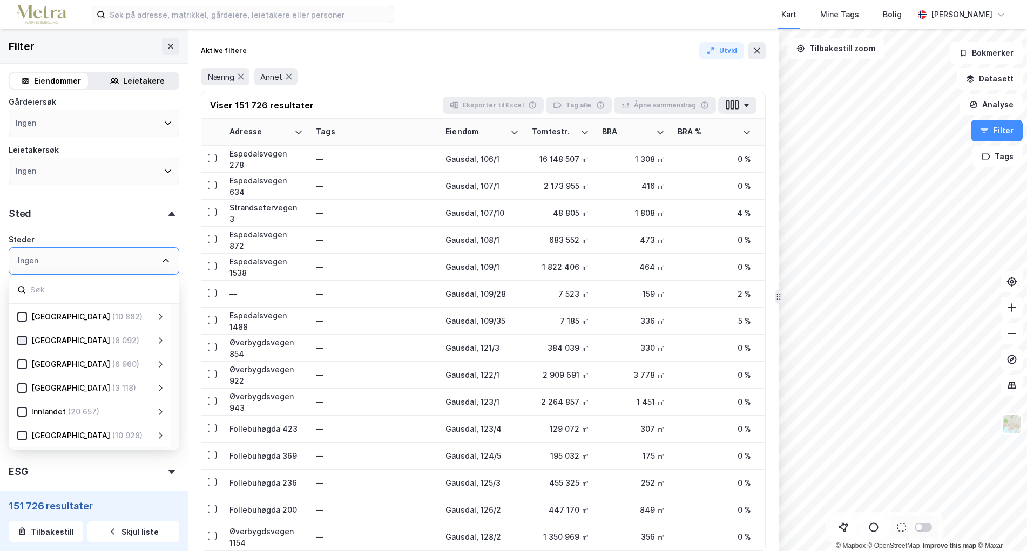
click at [22, 339] on icon at bounding box center [22, 341] width 8 height 8
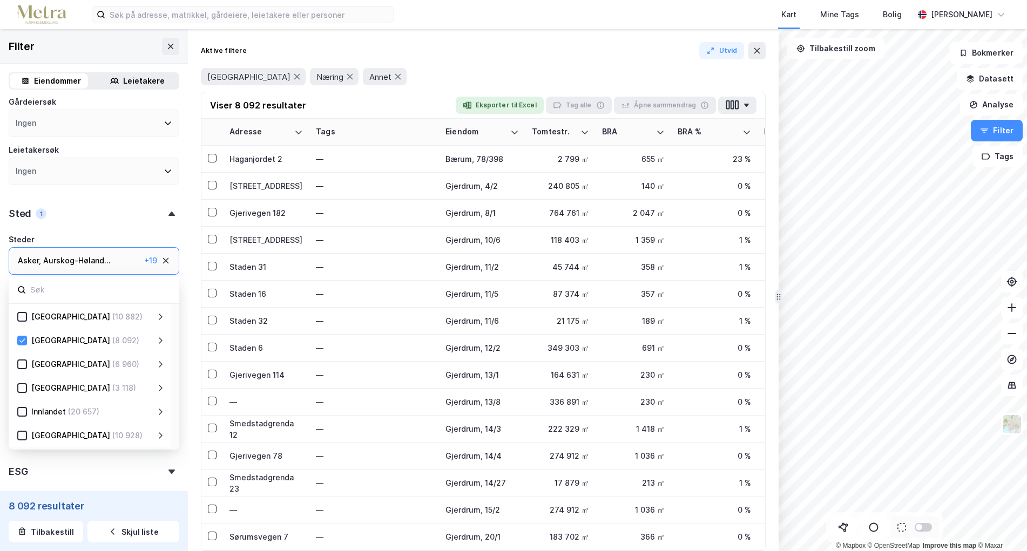
click at [121, 224] on div "Sted 1" at bounding box center [94, 209] width 171 height 31
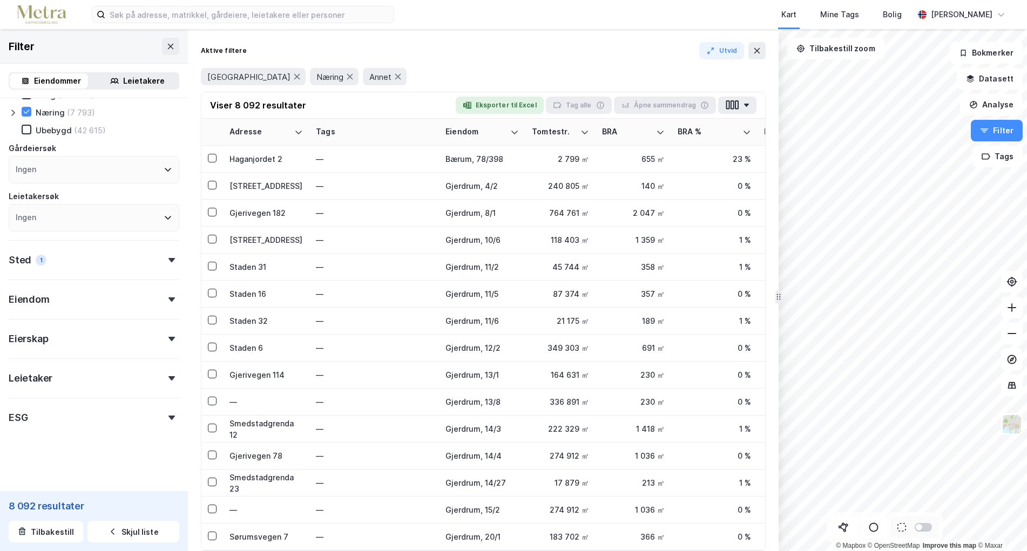
scroll to position [54, 0]
click at [147, 259] on div "Sted 1" at bounding box center [94, 255] width 171 height 31
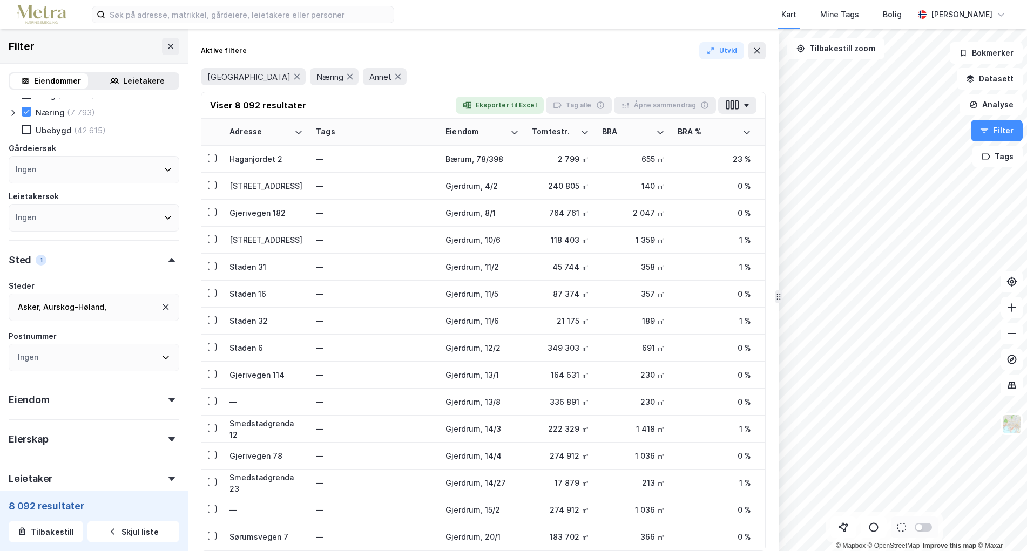
scroll to position [100, 0]
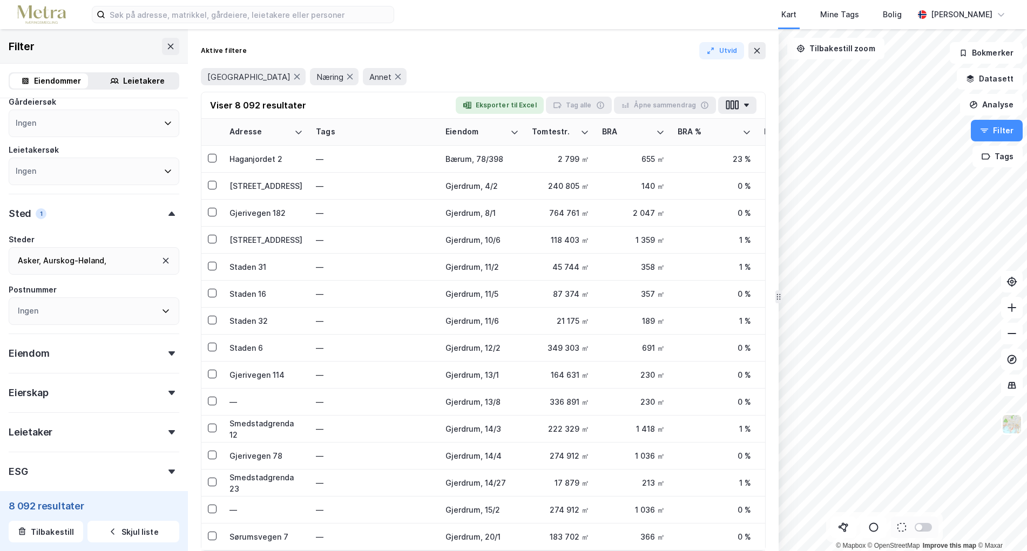
click at [161, 308] on icon at bounding box center [165, 311] width 9 height 9
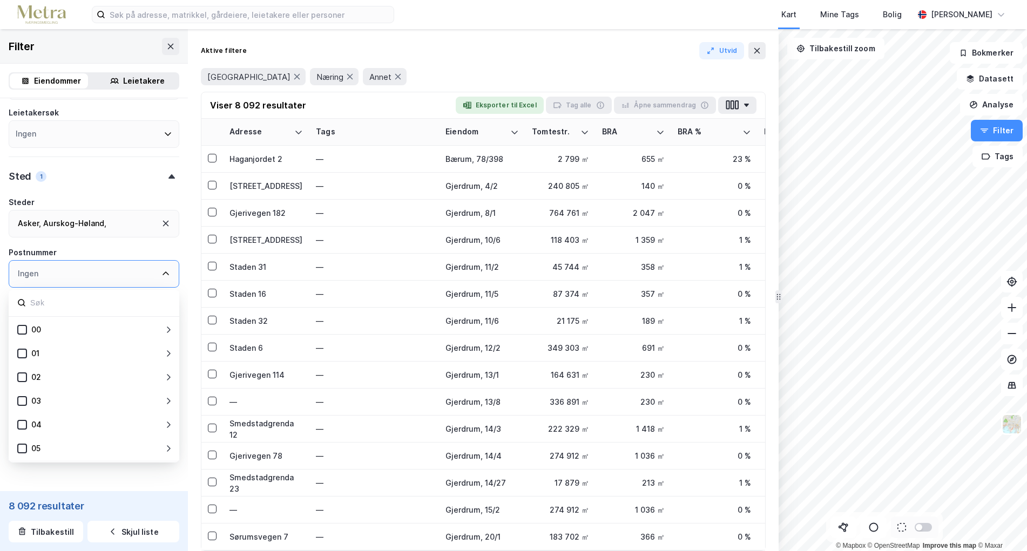
scroll to position [154, 0]
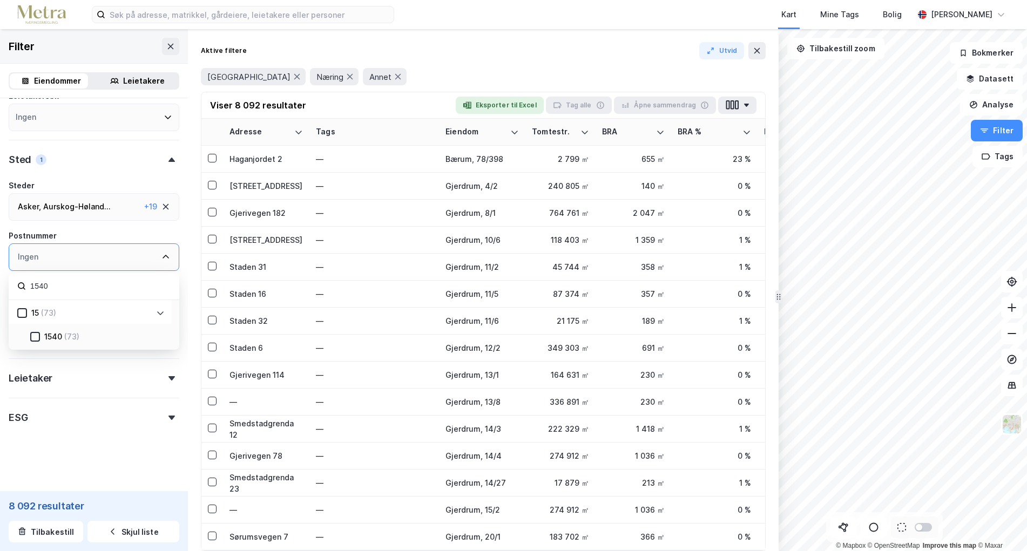
type input "1540"
click at [69, 336] on div "(73)" at bounding box center [71, 336] width 15 height 13
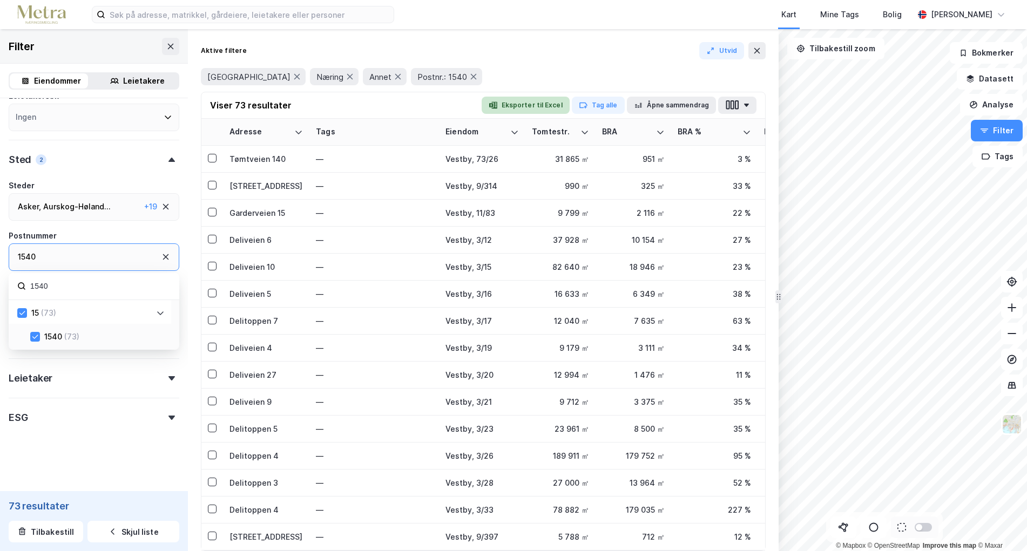
click at [563, 109] on button "Eksporter til Excel" at bounding box center [526, 105] width 88 height 17
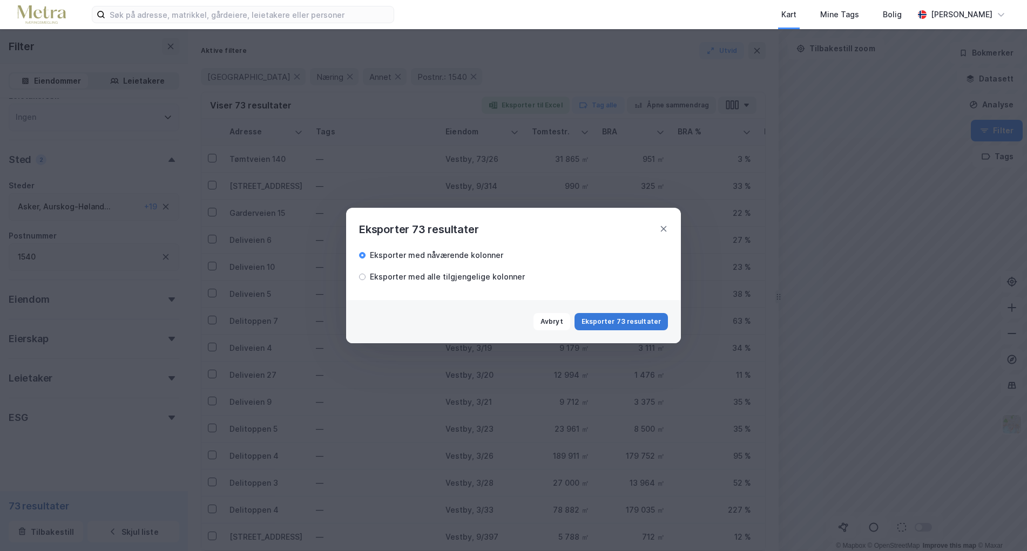
click at [616, 322] on button "Eksporter 73 resultater" at bounding box center [621, 321] width 93 height 17
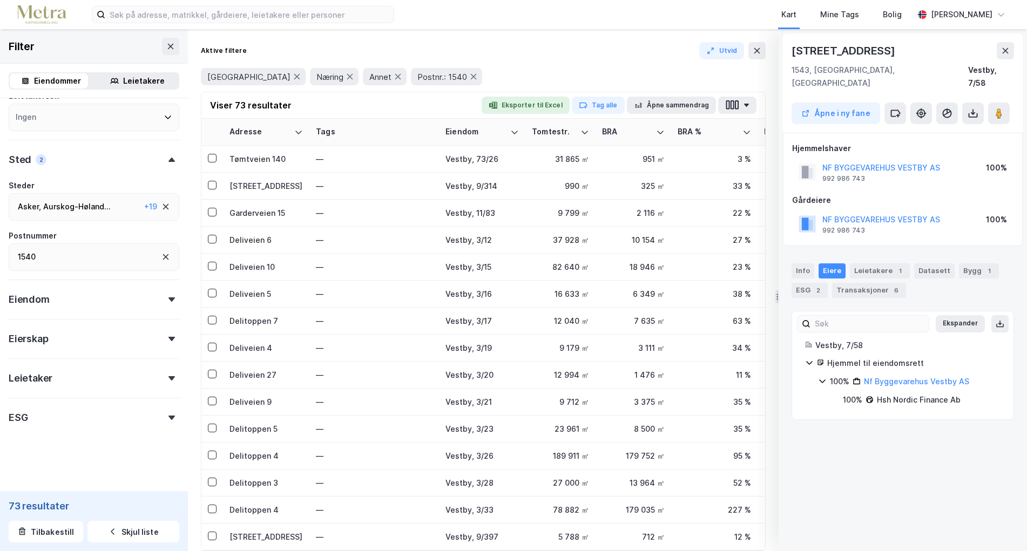
click at [55, 258] on div "1540" at bounding box center [94, 258] width 171 height 28
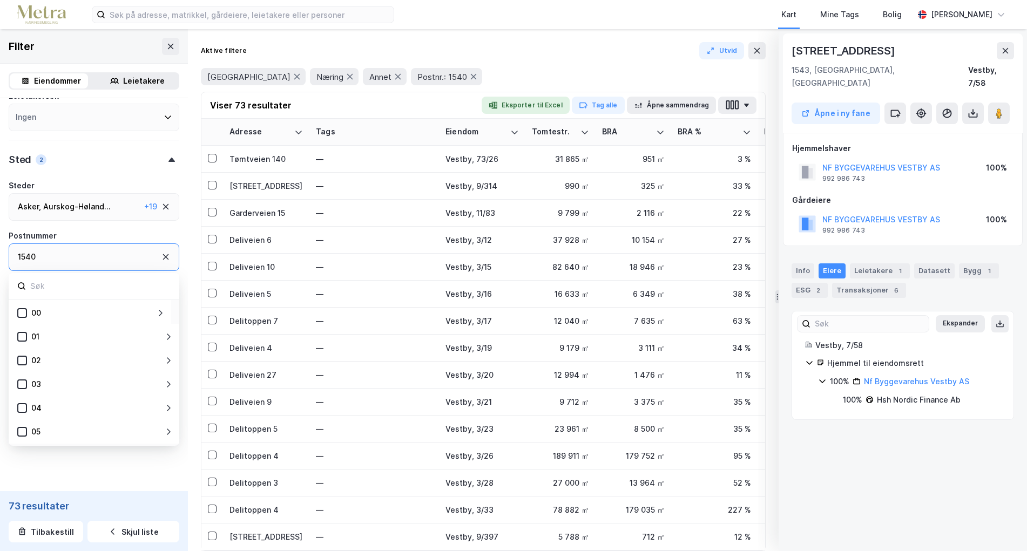
click at [39, 258] on div "1540" at bounding box center [94, 258] width 171 height 28
click at [46, 254] on div "1540" at bounding box center [94, 258] width 171 height 28
click at [160, 252] on div "1540" at bounding box center [94, 258] width 171 height 28
click at [163, 257] on icon at bounding box center [166, 257] width 6 height 6
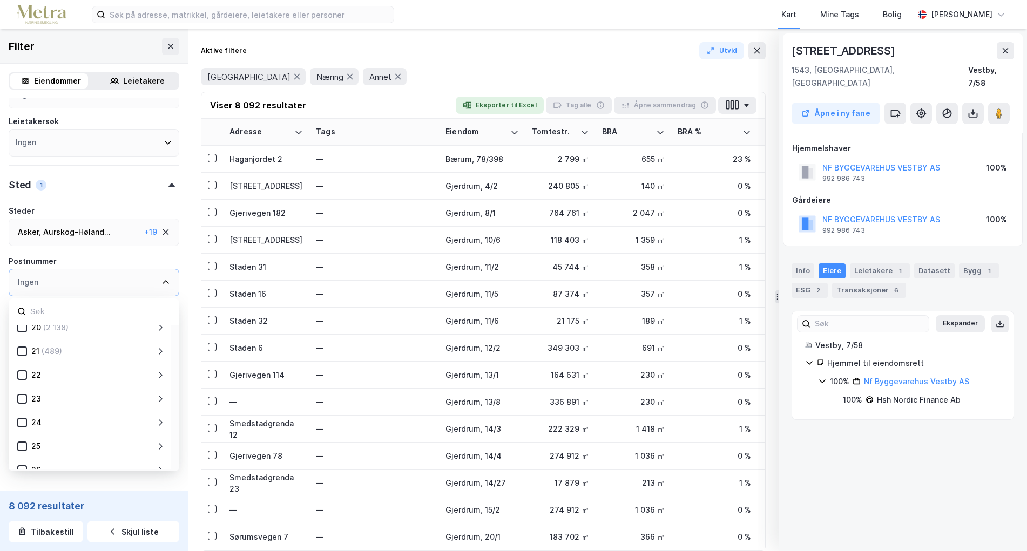
scroll to position [154, 0]
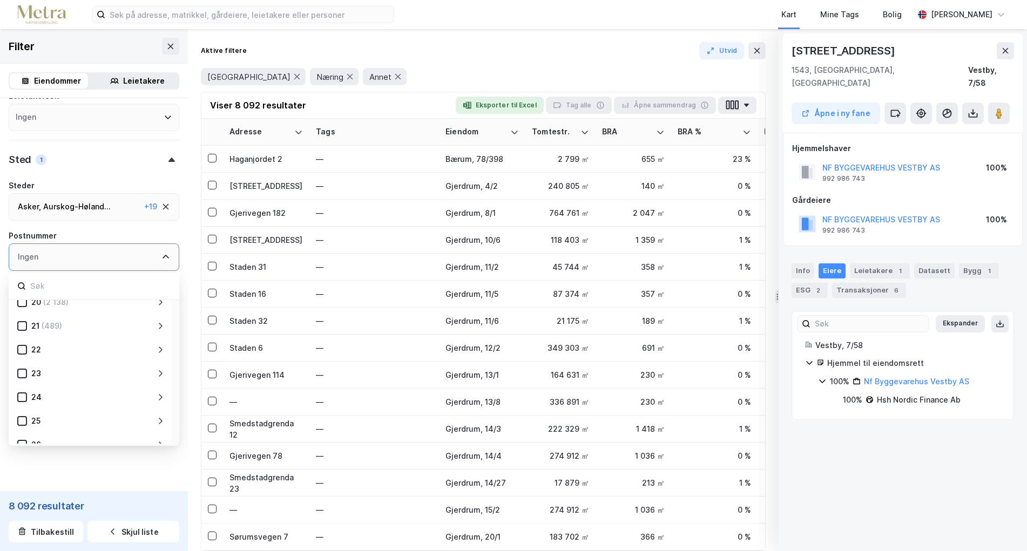
click at [48, 259] on div "Ingen" at bounding box center [94, 258] width 171 height 28
click at [69, 258] on div "Ingen" at bounding box center [94, 258] width 171 height 28
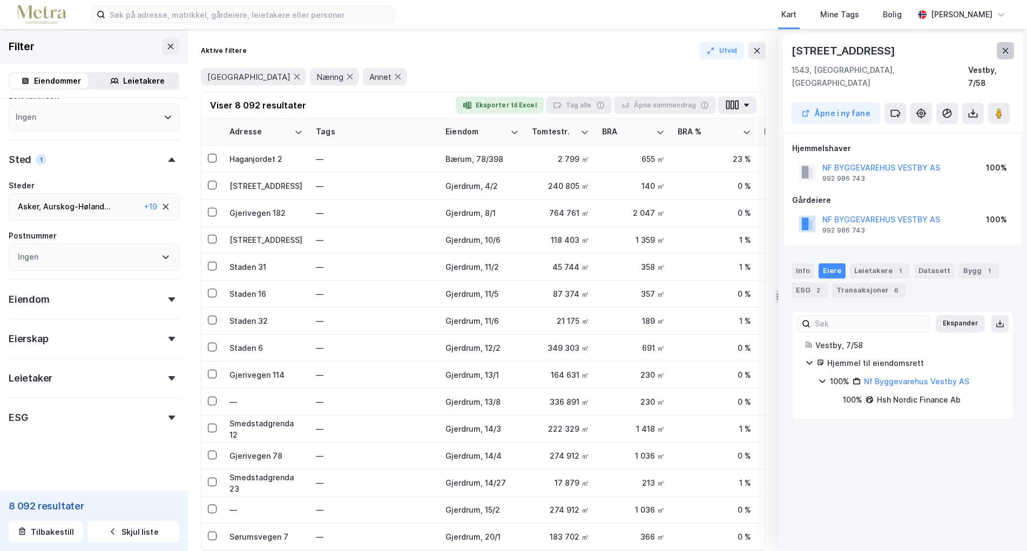
click at [1010, 52] on button at bounding box center [1005, 50] width 17 height 17
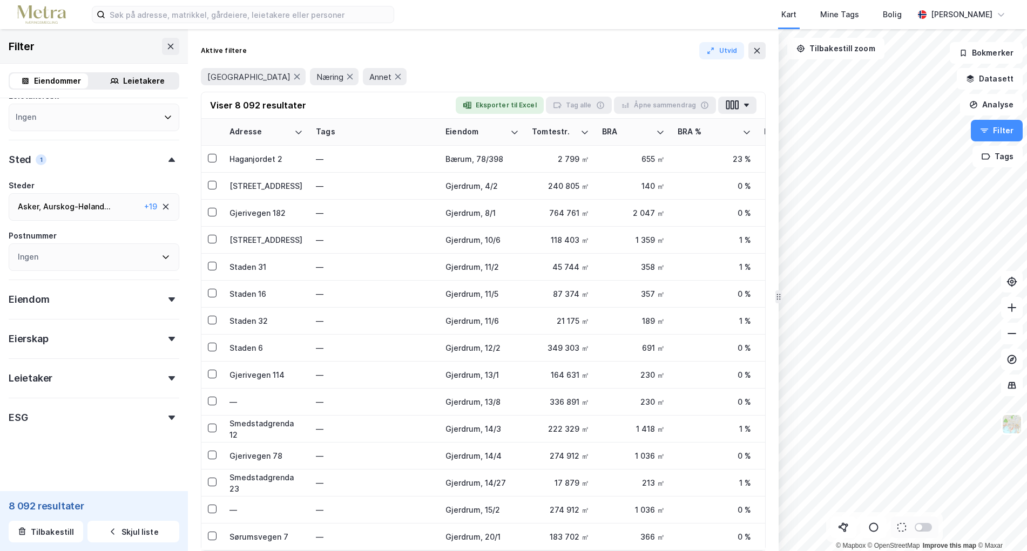
click at [36, 253] on div "Ingen" at bounding box center [28, 257] width 21 height 13
type input "1543"
click at [50, 336] on div "1543" at bounding box center [53, 336] width 18 height 13
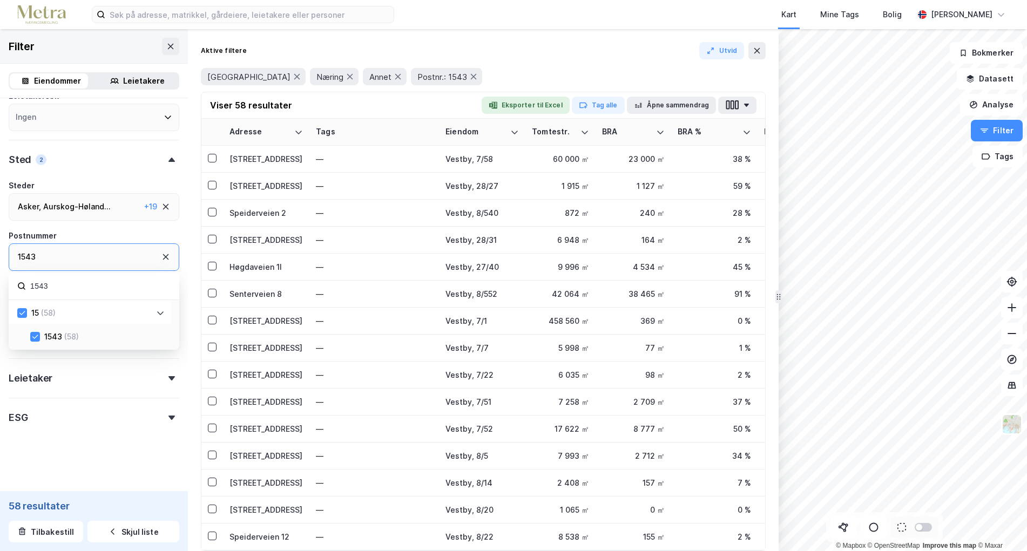
scroll to position [154, 0]
click at [544, 106] on button "Eksporter til Excel" at bounding box center [526, 105] width 88 height 17
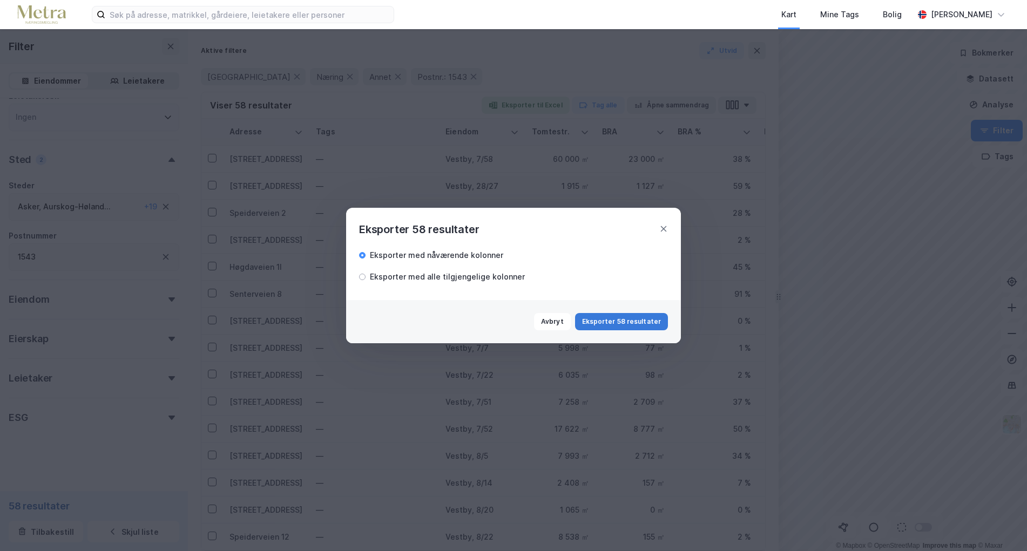
click at [622, 319] on button "Eksporter 58 resultater" at bounding box center [621, 321] width 93 height 17
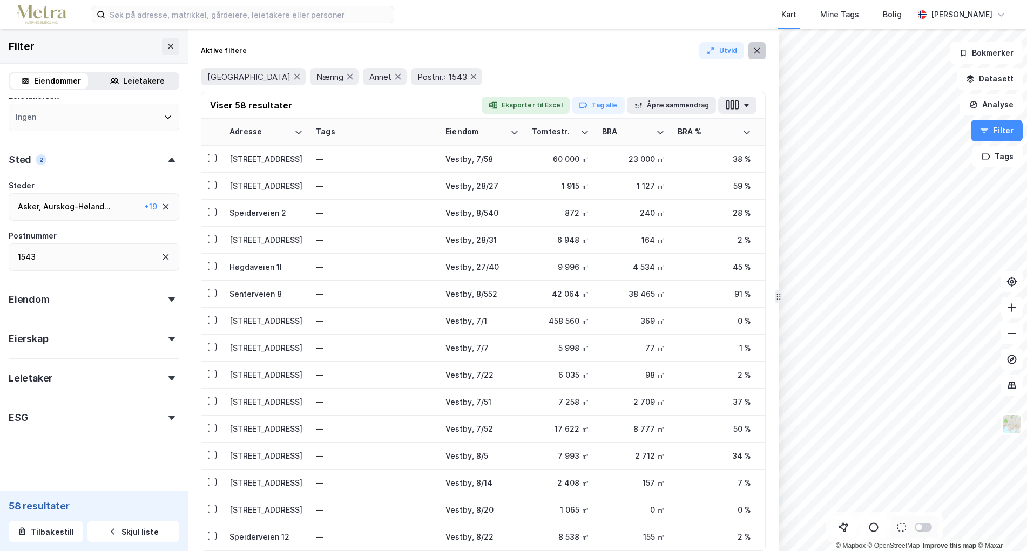
click at [755, 50] on icon at bounding box center [757, 50] width 6 height 5
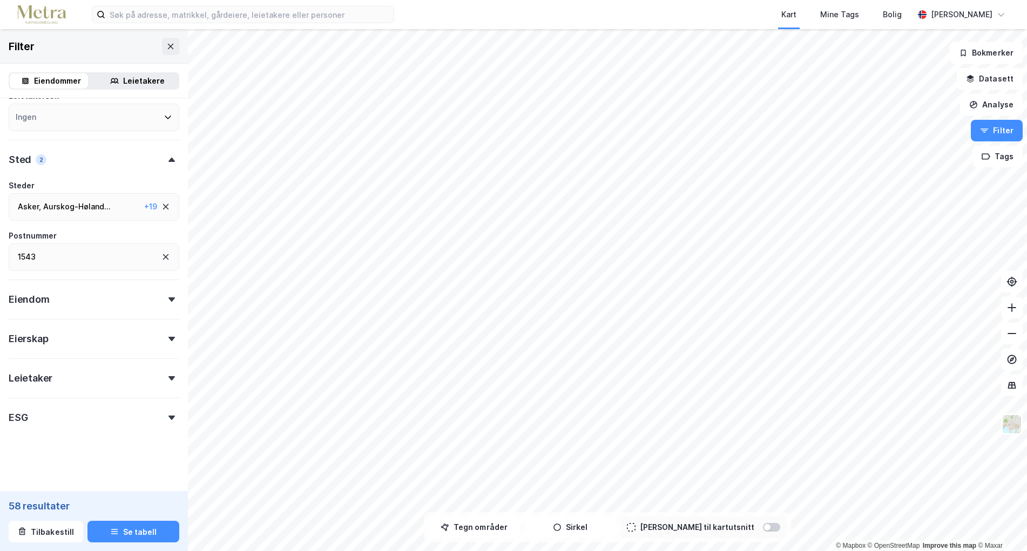
click at [664, 23] on div "Kart Mine Tags Bolig" at bounding box center [680, 14] width 468 height 29
click at [167, 55] on div "Filter" at bounding box center [94, 46] width 188 height 35
click at [168, 45] on button at bounding box center [170, 46] width 17 height 17
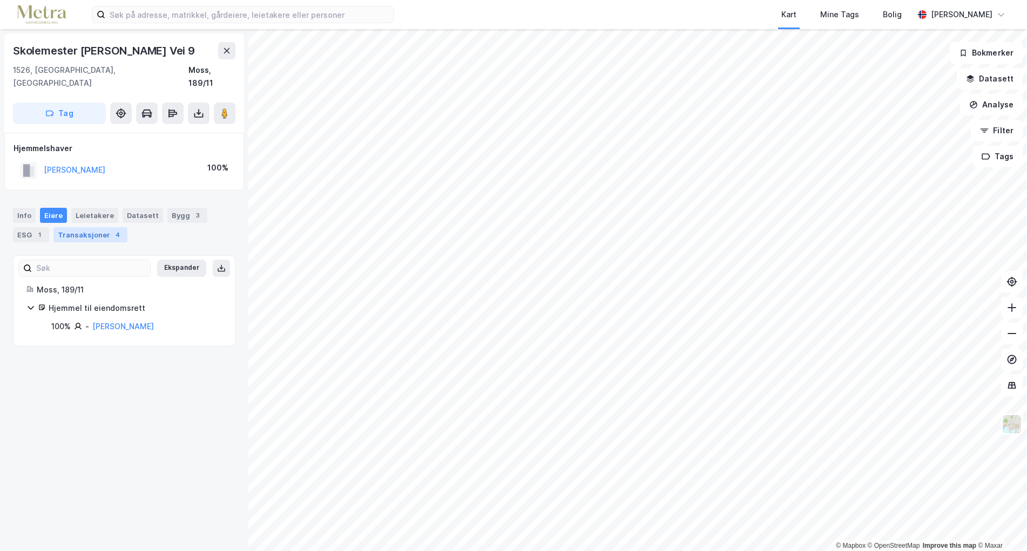
click at [73, 227] on div "Transaksjoner 4" at bounding box center [90, 234] width 74 height 15
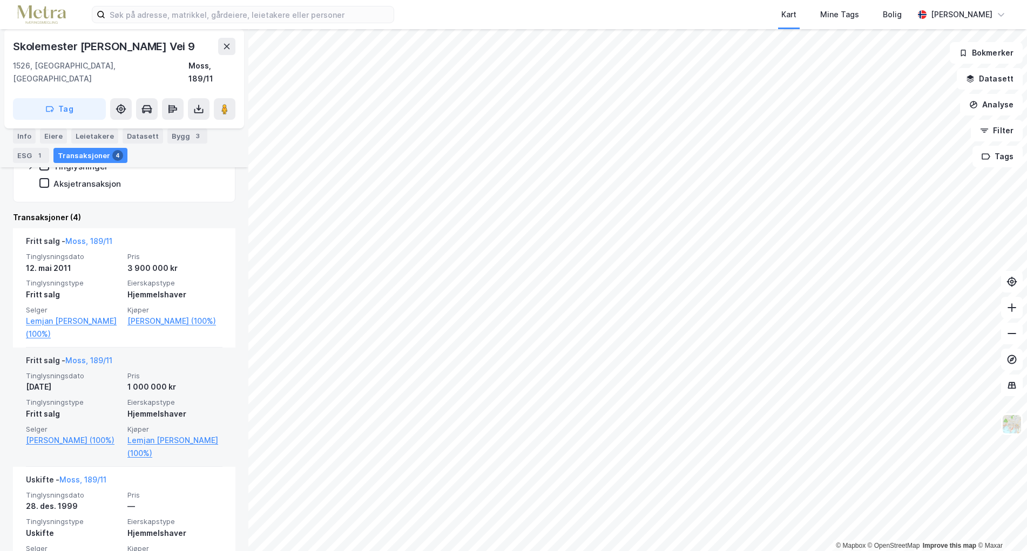
scroll to position [270, 0]
